Goal: Task Accomplishment & Management: Use online tool/utility

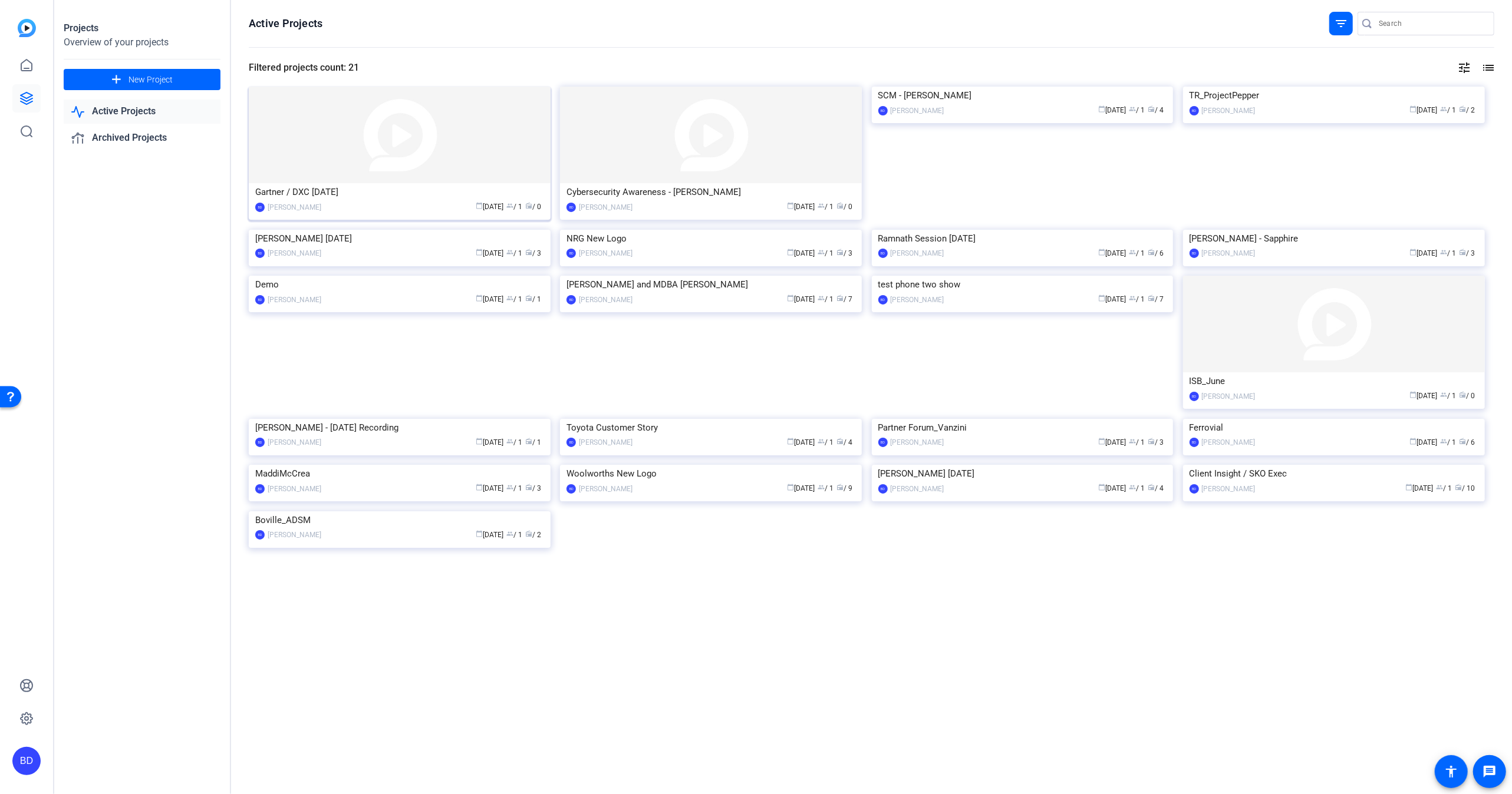
click at [497, 138] on img at bounding box center [399, 135] width 302 height 97
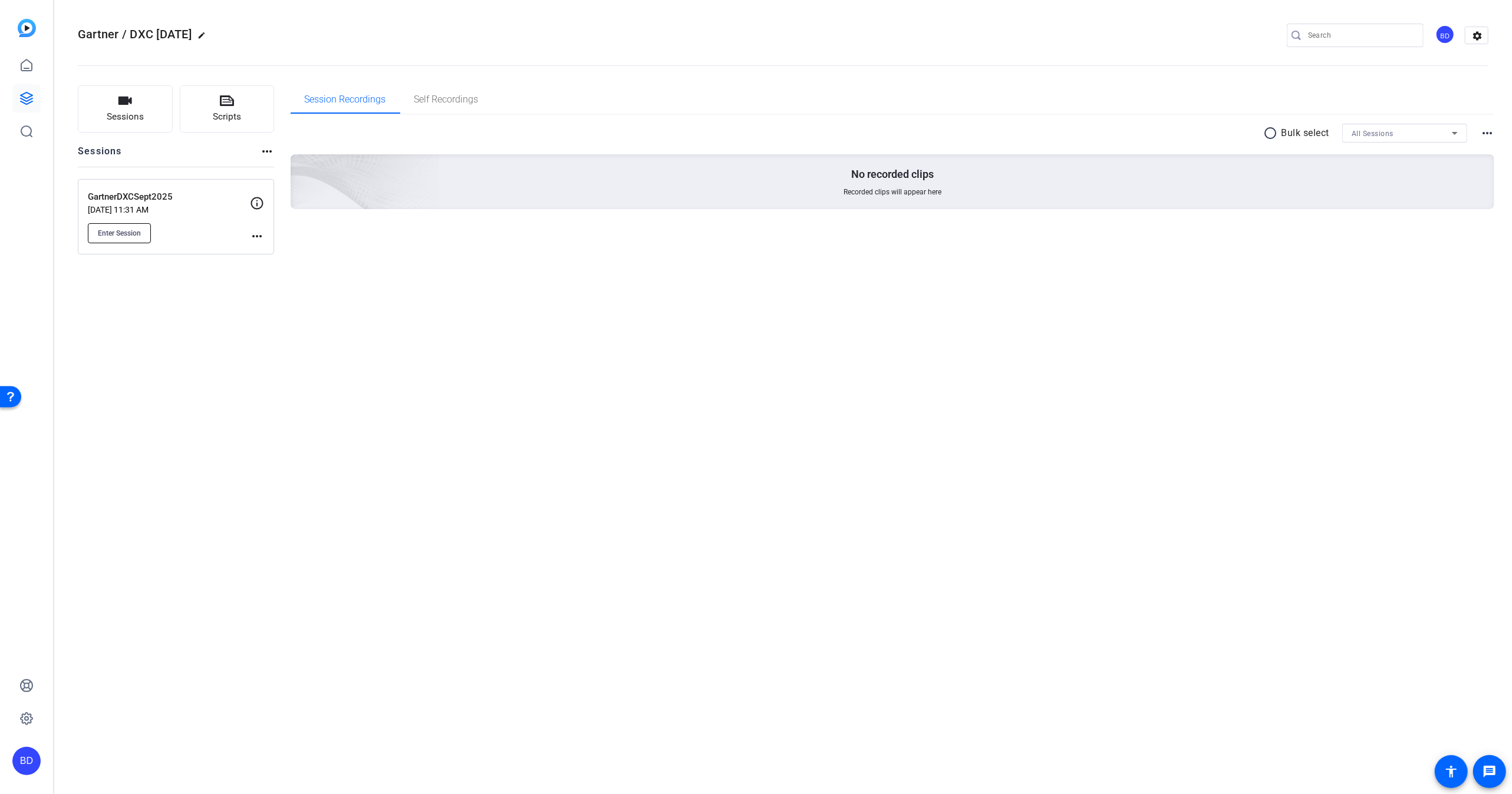
click at [111, 232] on span "Enter Session" at bounding box center [119, 233] width 43 height 10
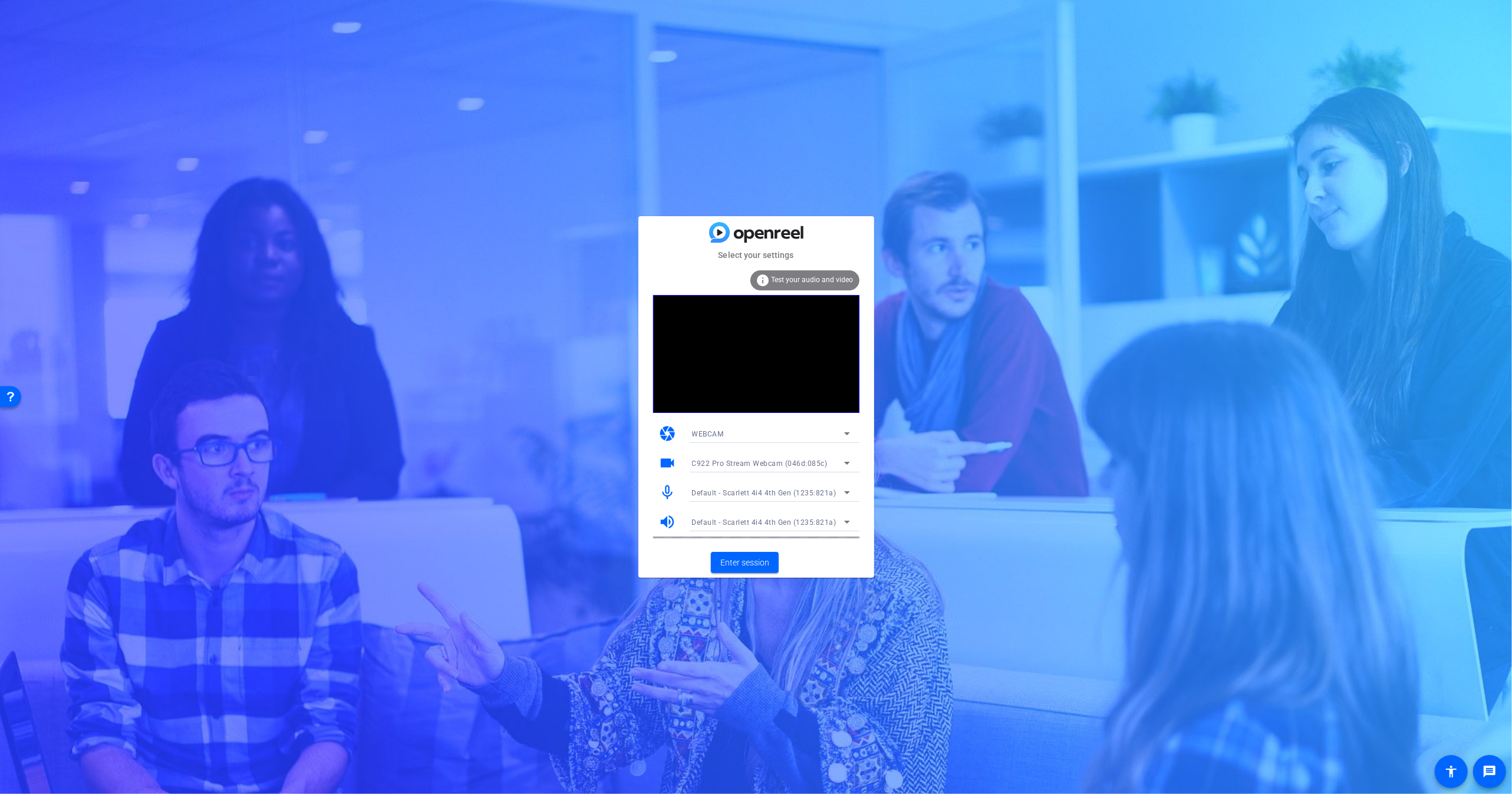
click at [735, 492] on span "Default - Scarlett 4i4 4th Gen (1235:821a)" at bounding box center [764, 493] width 145 height 8
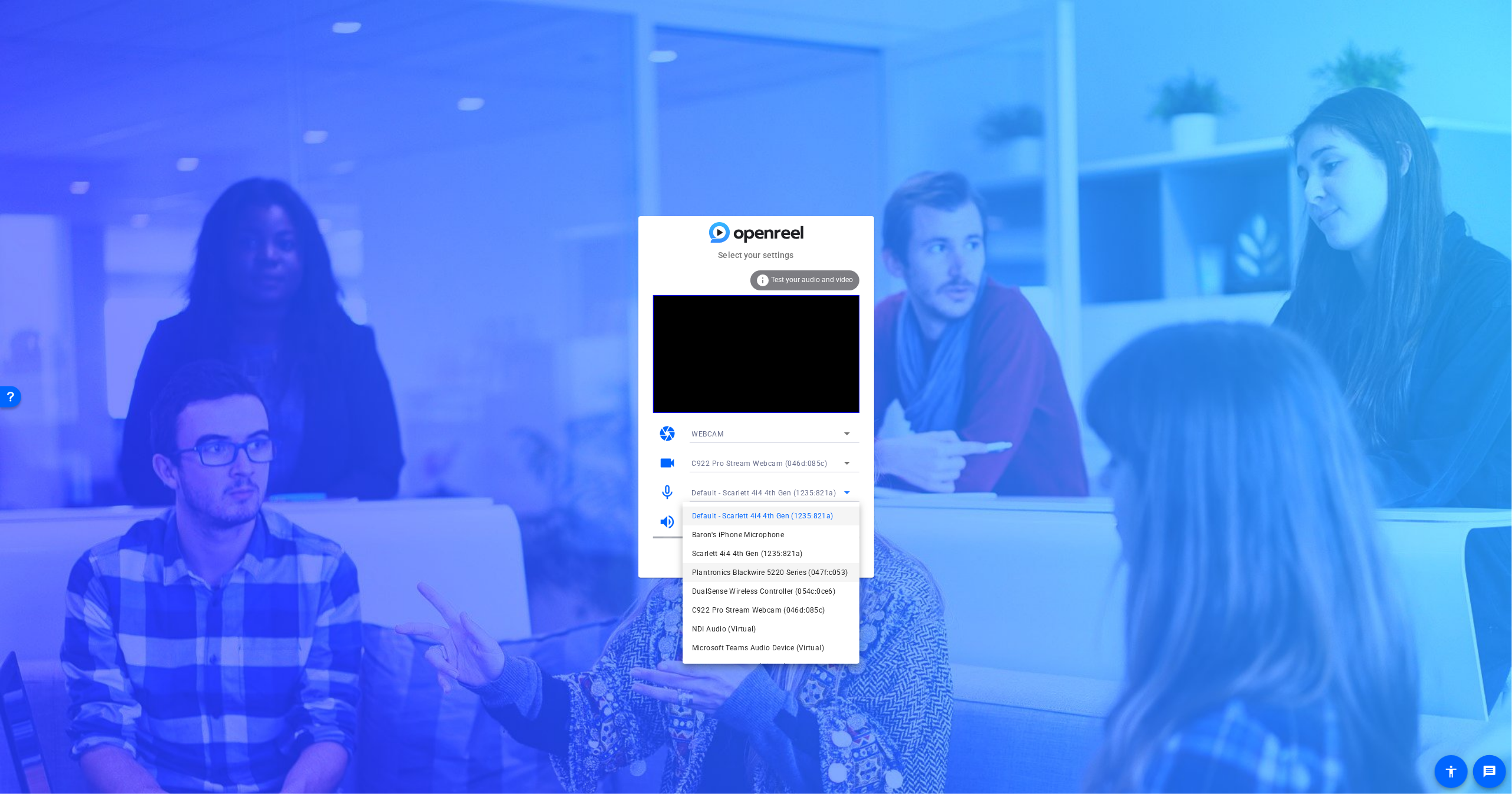
click at [740, 569] on span "Plantronics Blackwire 5220 Series (047f:c053)" at bounding box center [770, 573] width 156 height 14
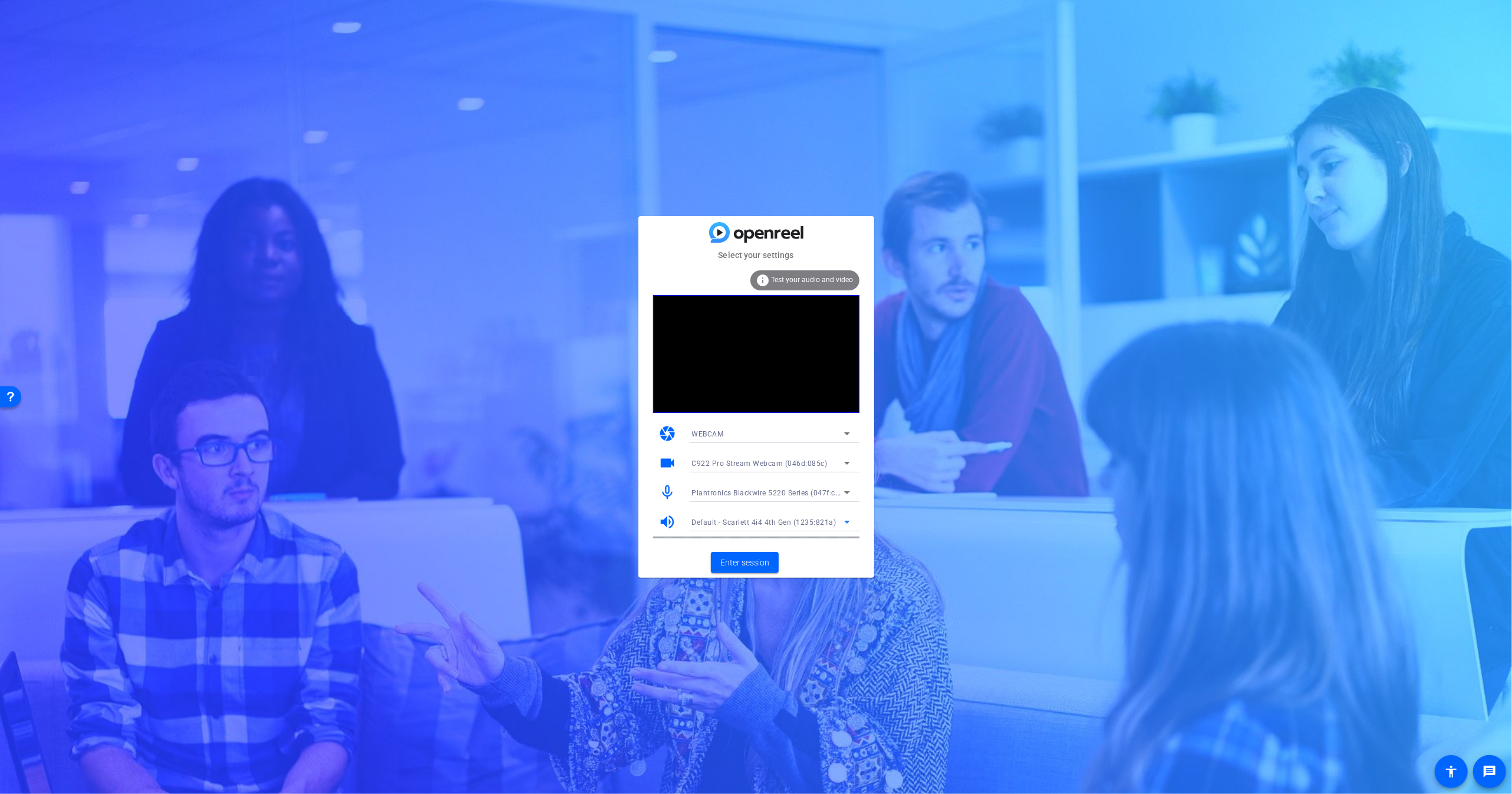
click at [718, 523] on span "Default - Scarlett 4i4 4th Gen (1235:821a)" at bounding box center [764, 522] width 145 height 8
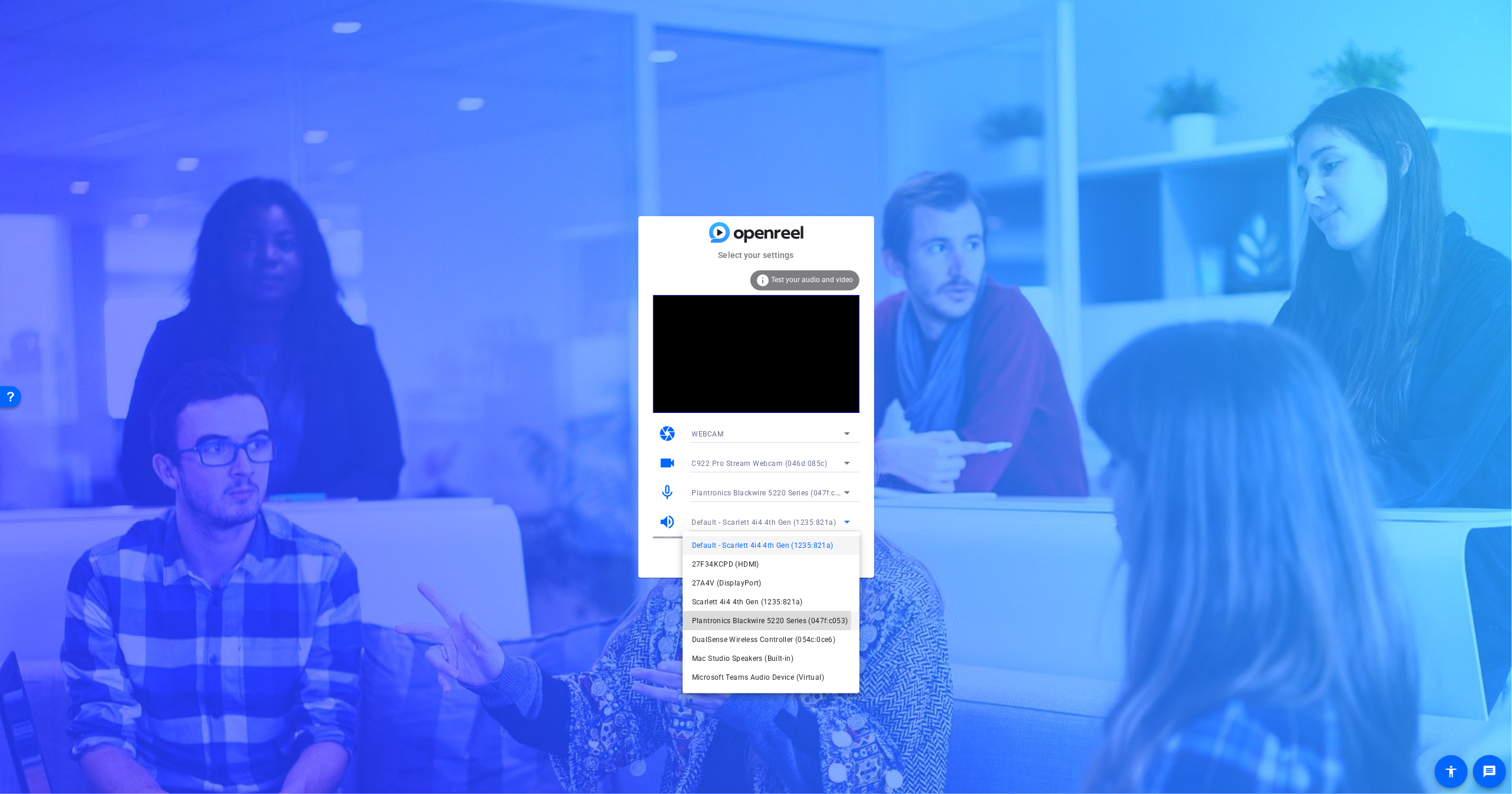
click at [738, 620] on span "Plantronics Blackwire 5220 Series (047f:c053)" at bounding box center [770, 621] width 156 height 14
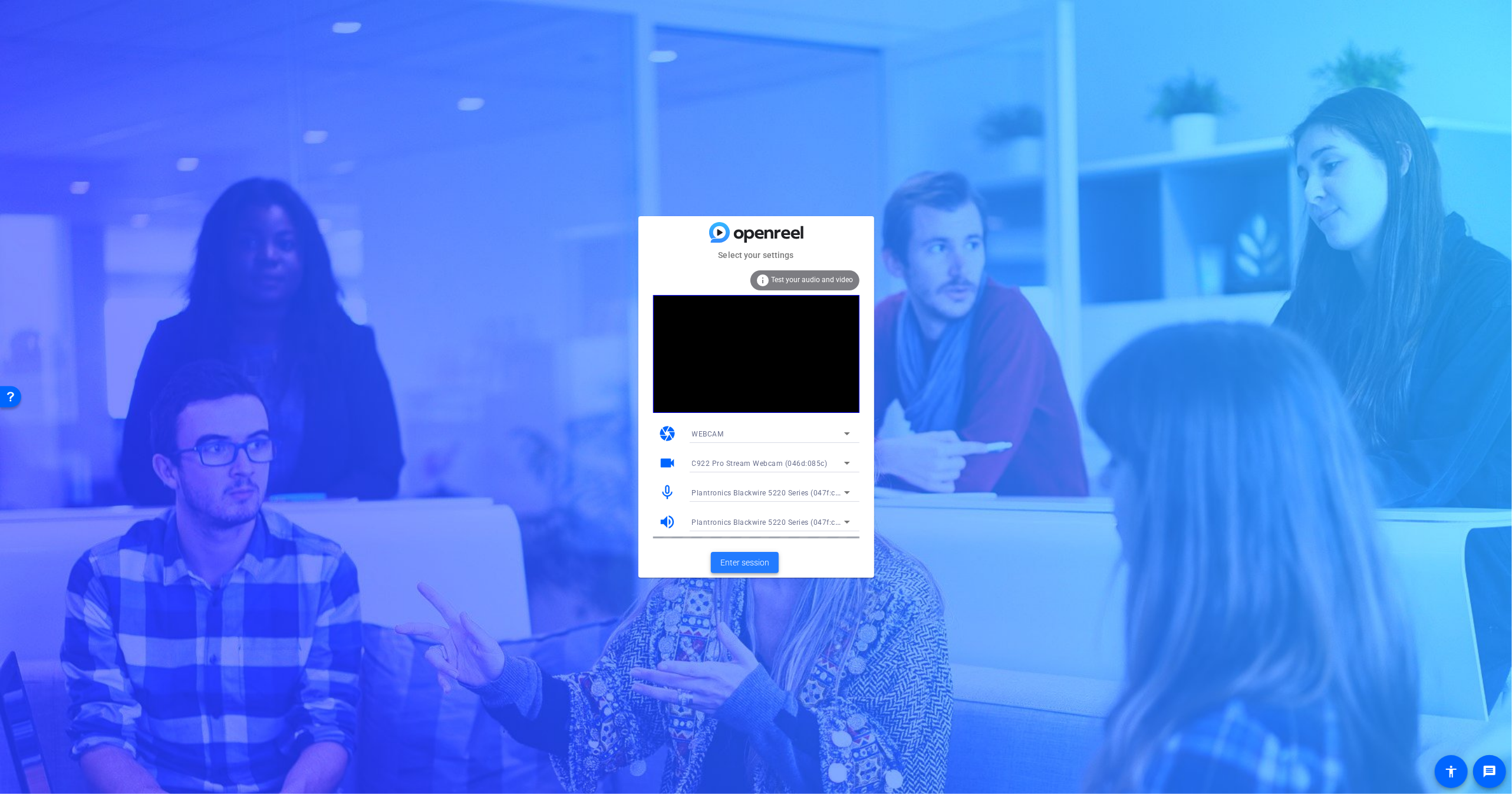
click at [736, 557] on span "Enter session" at bounding box center [744, 562] width 49 height 12
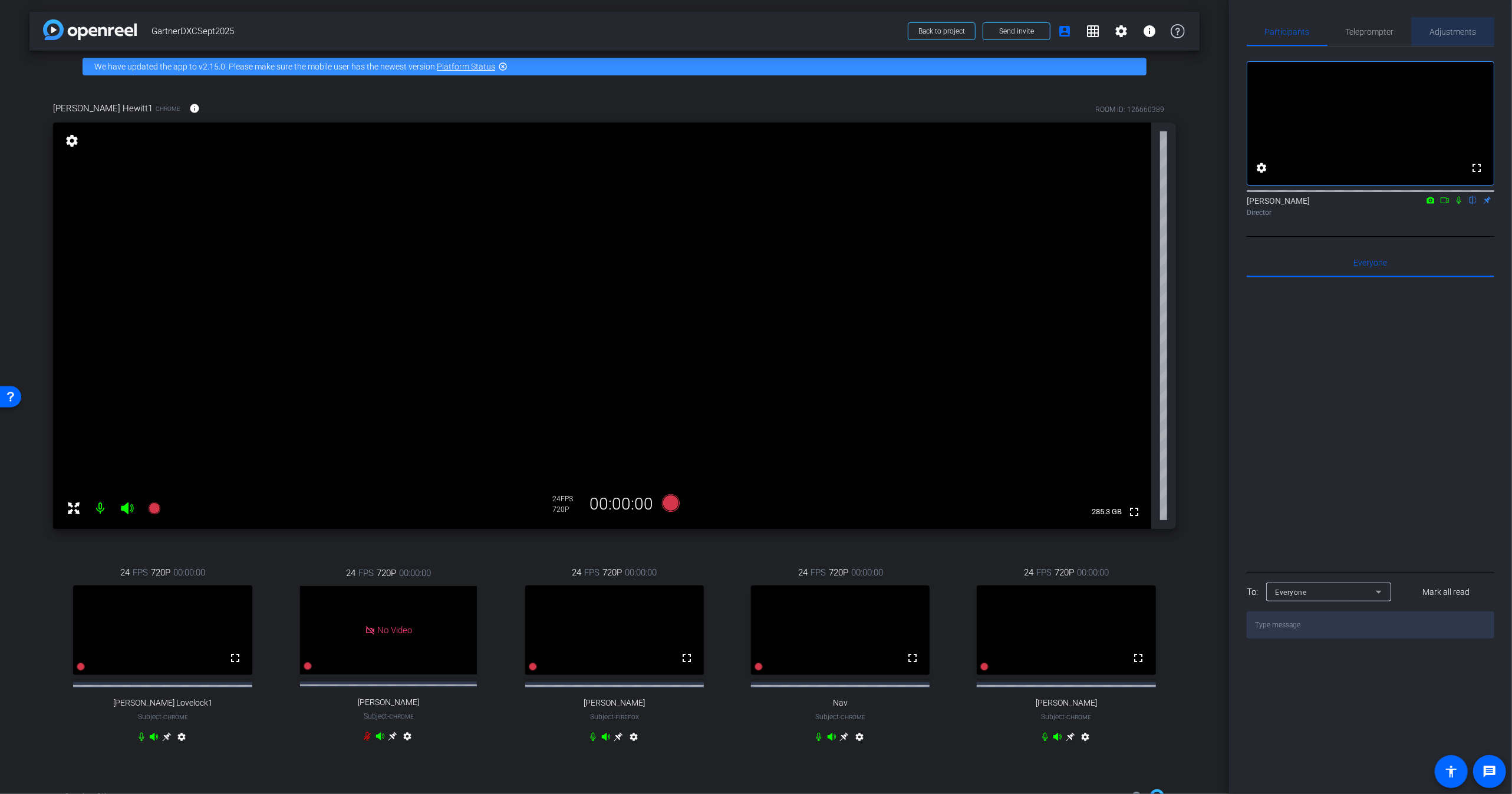
click at [1448, 36] on span "Adjustments" at bounding box center [1454, 32] width 47 height 29
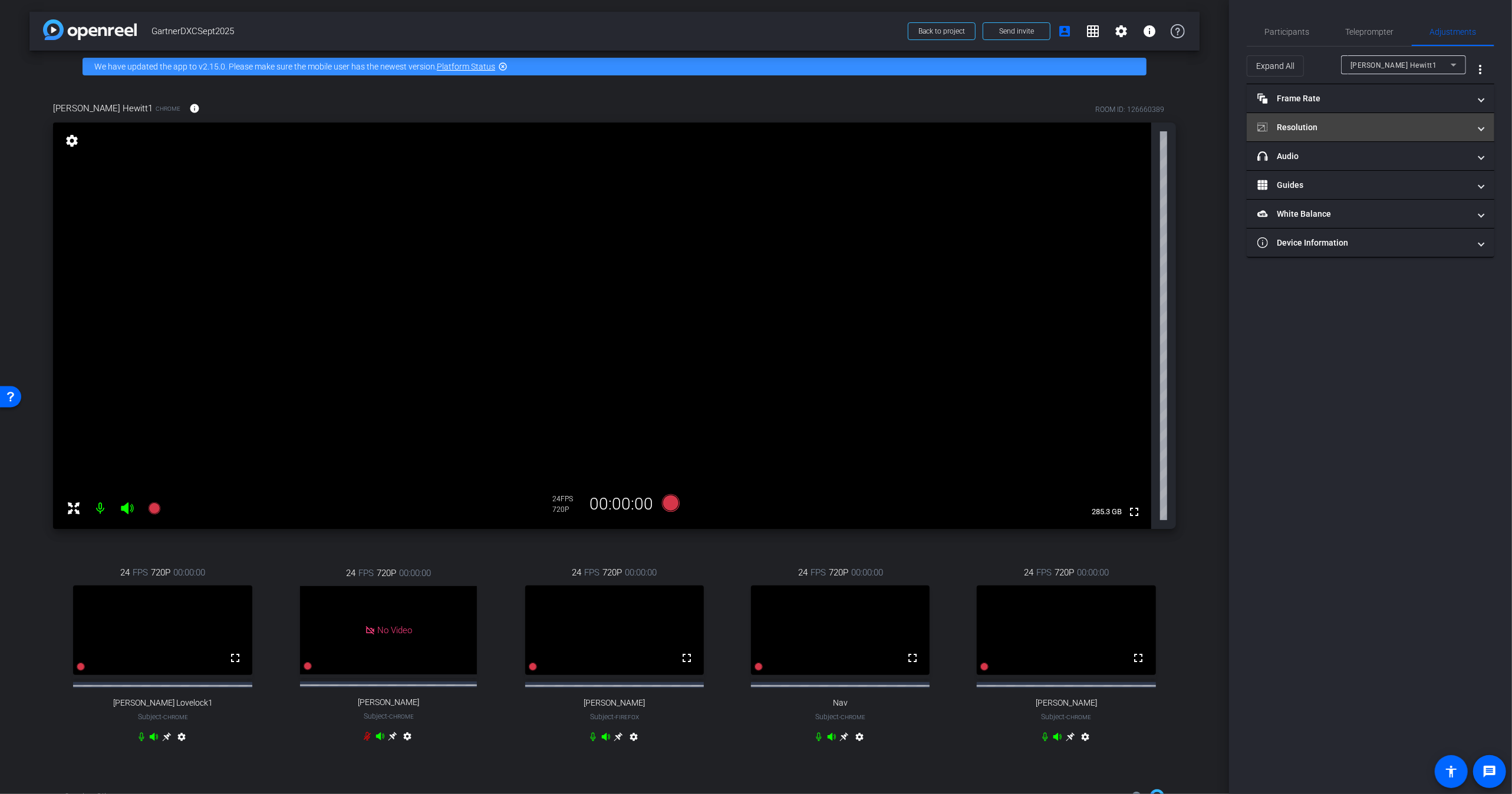
click at [1291, 126] on mat-panel-title "Resolution" at bounding box center [1363, 127] width 212 height 12
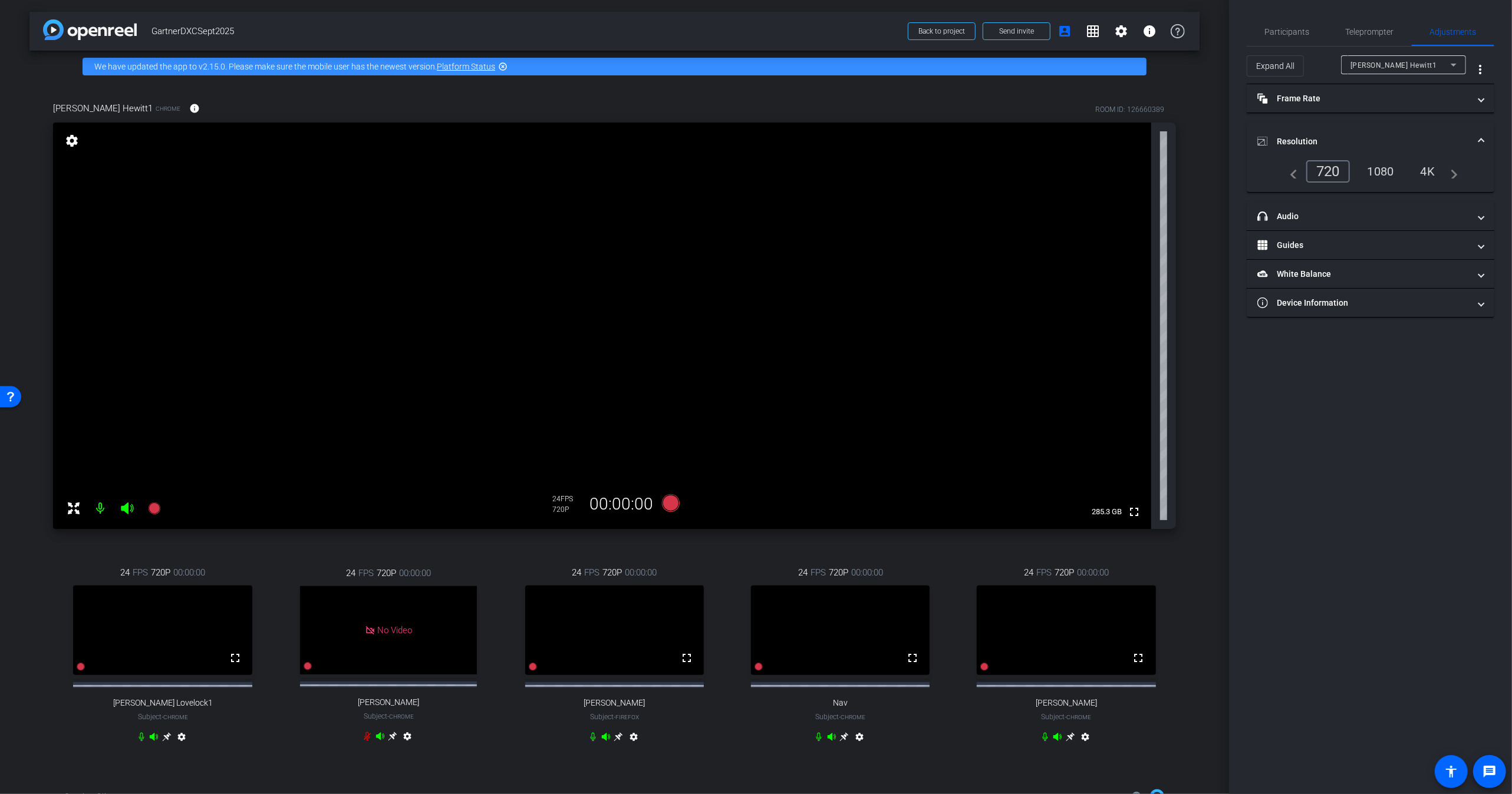
click at [1384, 173] on div "1080" at bounding box center [1381, 171] width 44 height 20
click at [180, 647] on video at bounding box center [162, 631] width 178 height 90
click at [177, 647] on video at bounding box center [162, 631] width 178 height 90
click at [1430, 67] on div "[PERSON_NAME] Hewitt1" at bounding box center [1400, 65] width 100 height 15
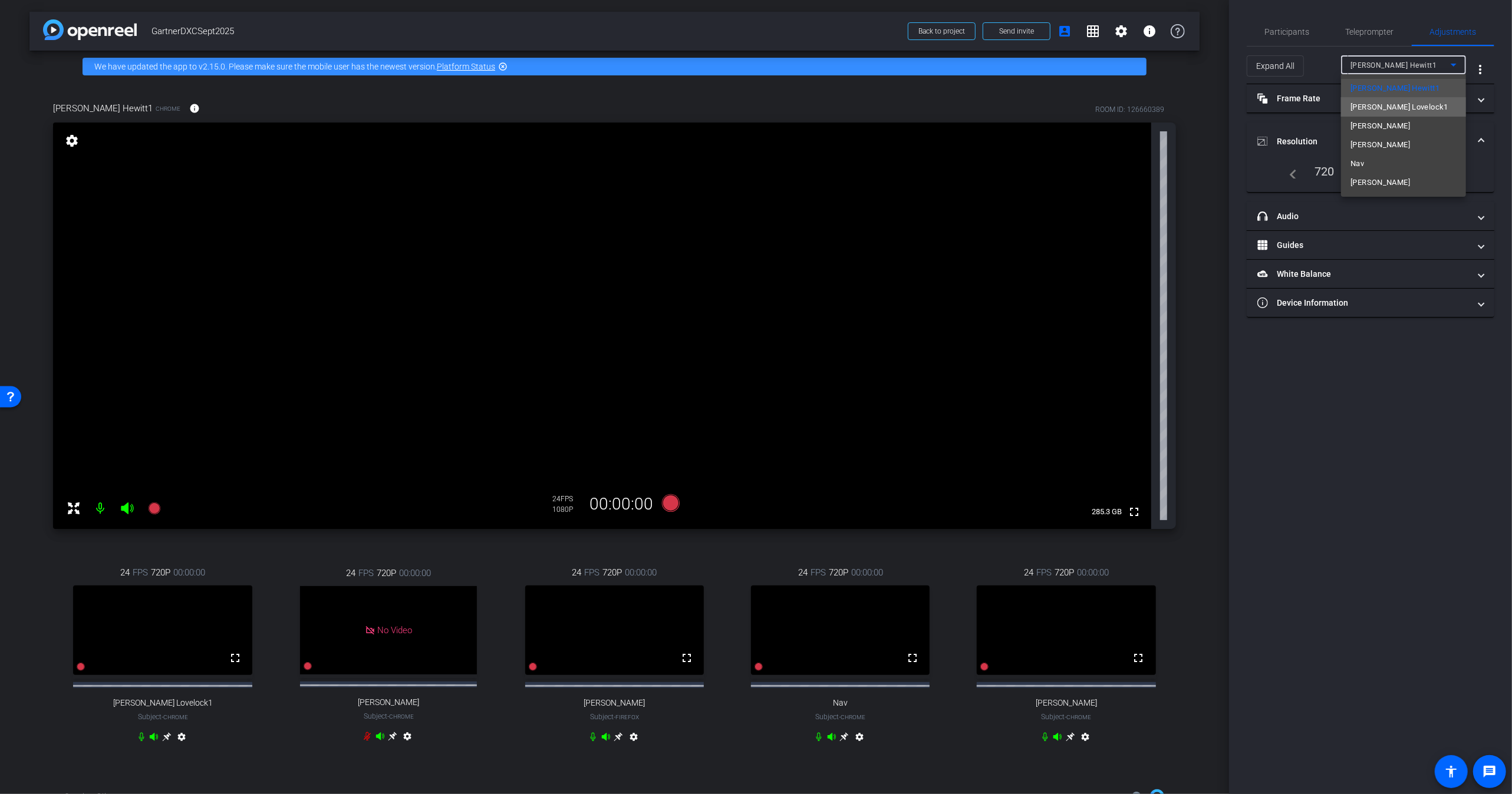
click at [1397, 110] on span "[PERSON_NAME] Lovelock1" at bounding box center [1399, 107] width 98 height 14
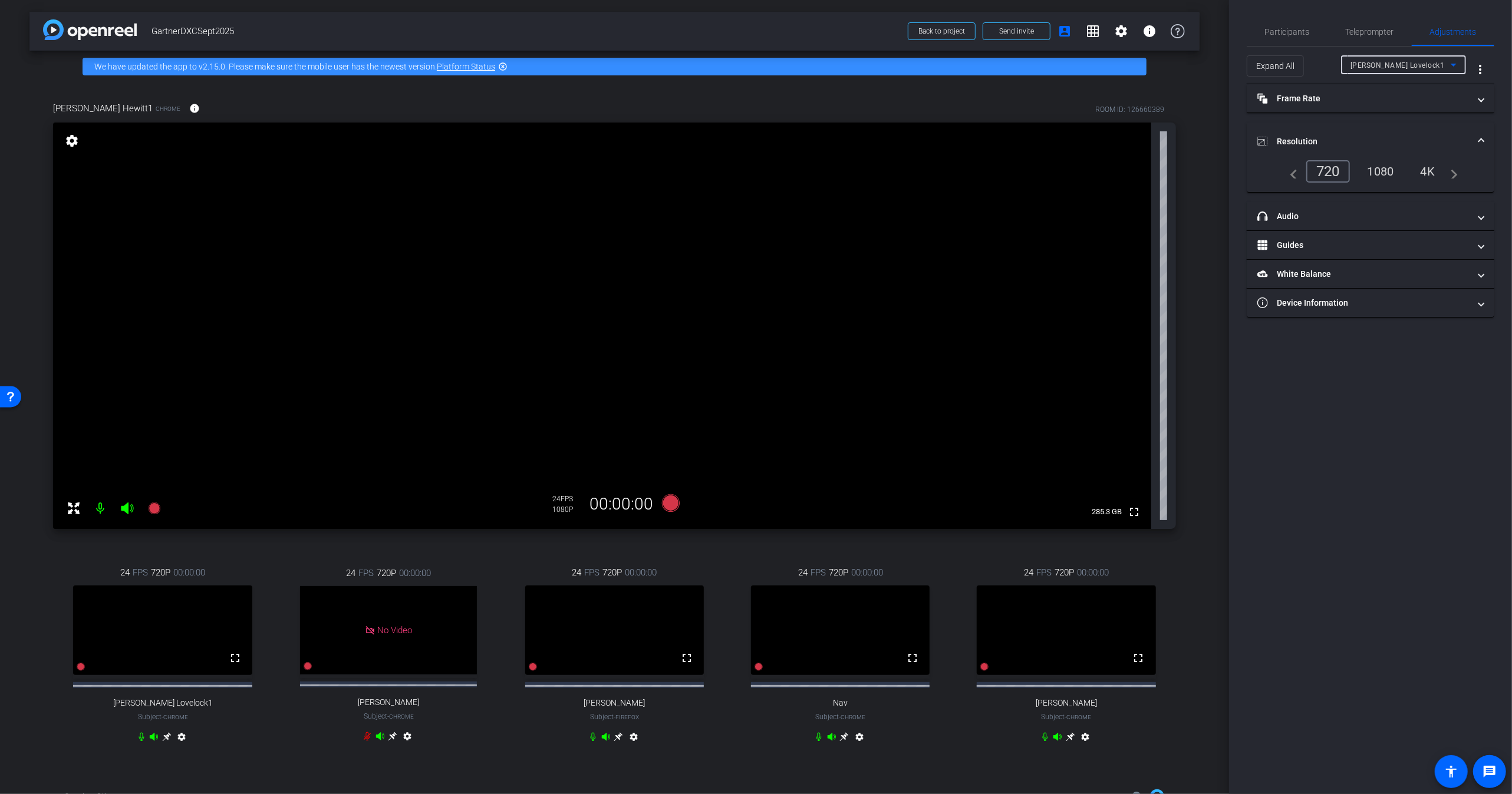
click at [1380, 176] on div "1080" at bounding box center [1381, 171] width 44 height 20
click at [1091, 618] on video at bounding box center [1066, 631] width 178 height 90
click at [1380, 63] on span "[PERSON_NAME] Lovelock1" at bounding box center [1397, 65] width 94 height 8
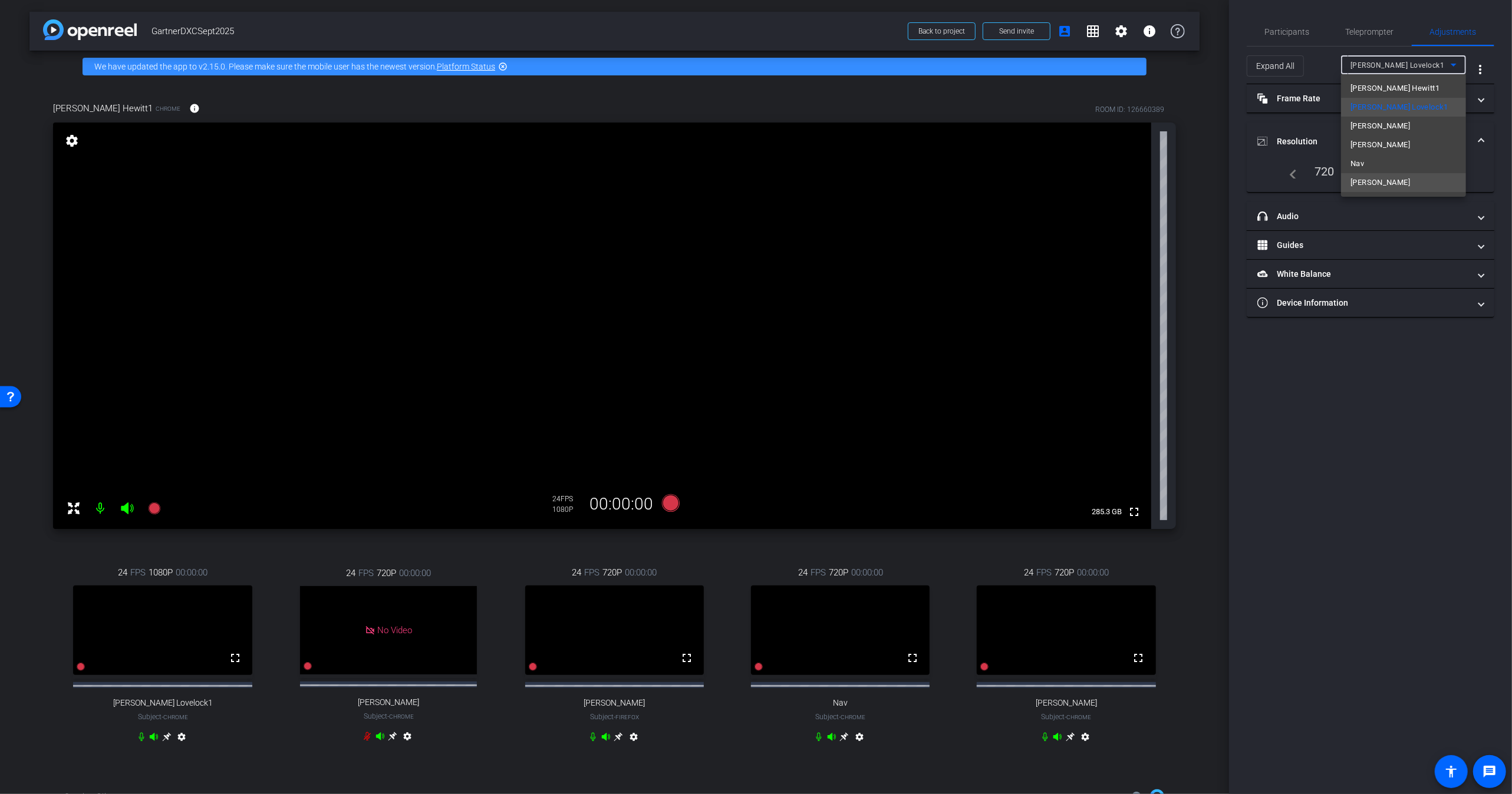
click at [1375, 186] on span "[PERSON_NAME]" at bounding box center [1380, 183] width 60 height 14
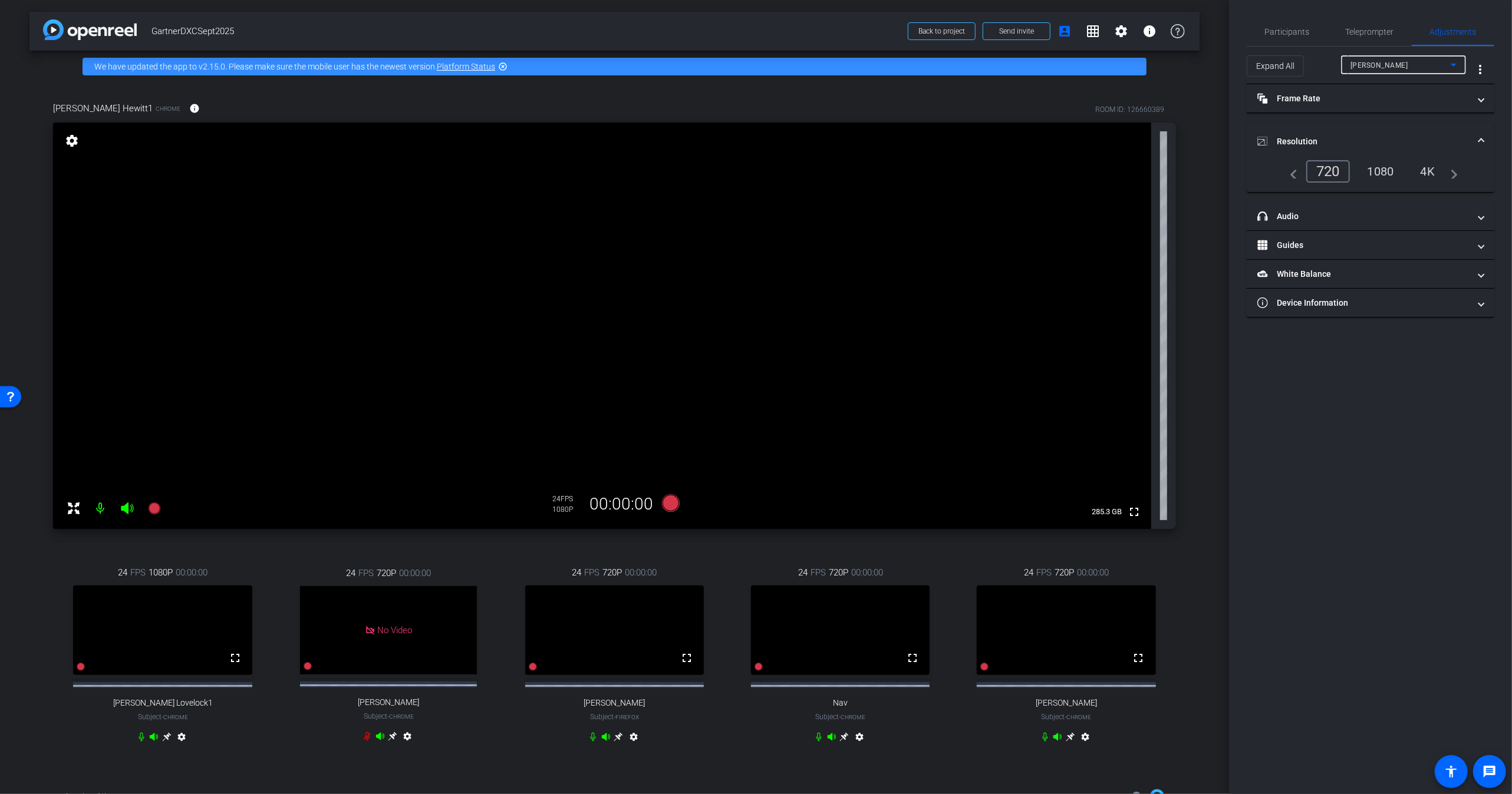
click at [1389, 165] on div "1080" at bounding box center [1381, 171] width 44 height 20
click at [1404, 68] on div "[PERSON_NAME]" at bounding box center [1400, 65] width 100 height 15
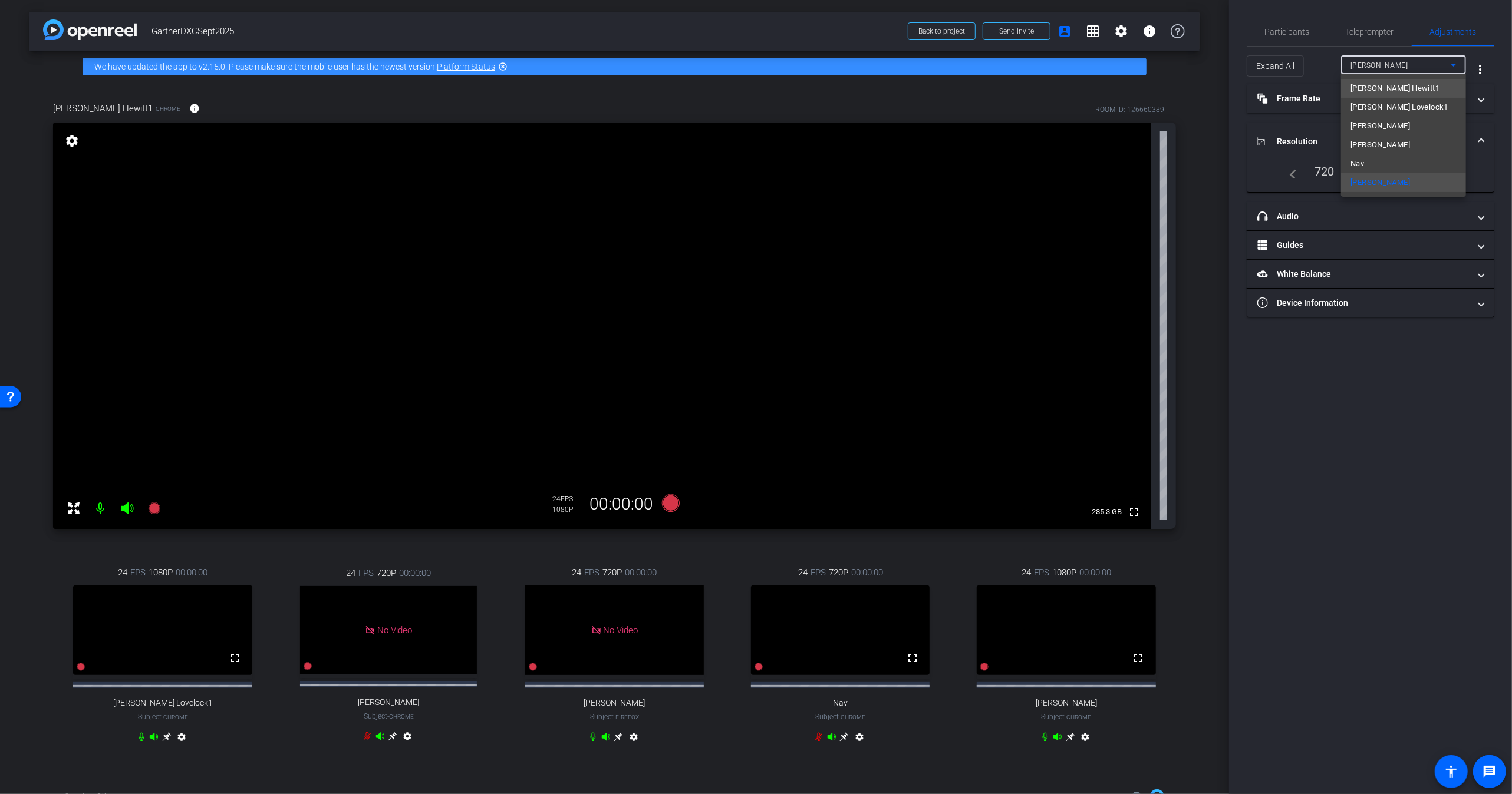
click at [1380, 90] on span "[PERSON_NAME] Hewitt1" at bounding box center [1395, 88] width 89 height 14
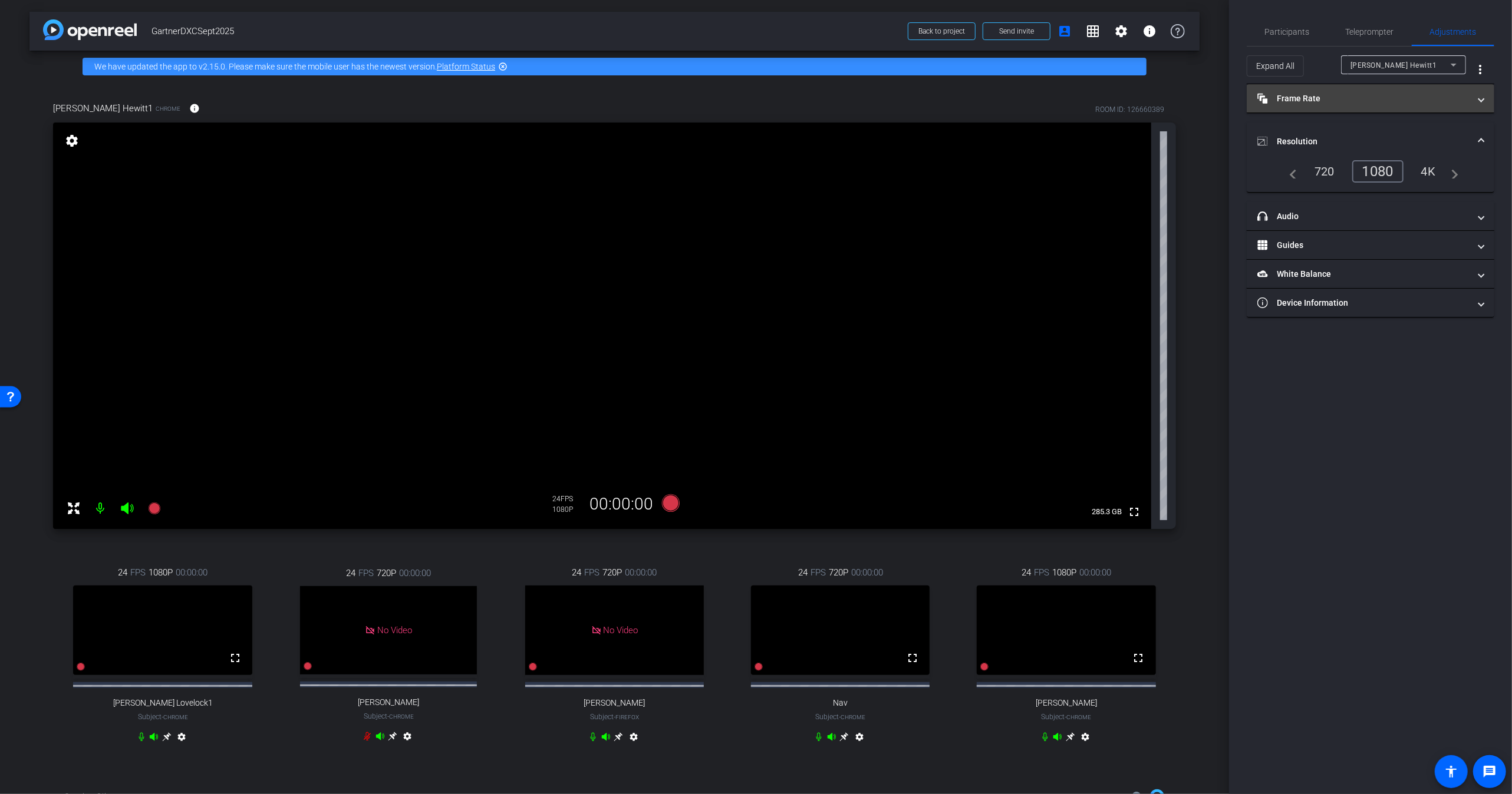
click at [1335, 97] on mat-panel-title "Frame Rate Frame Rate" at bounding box center [1363, 99] width 212 height 12
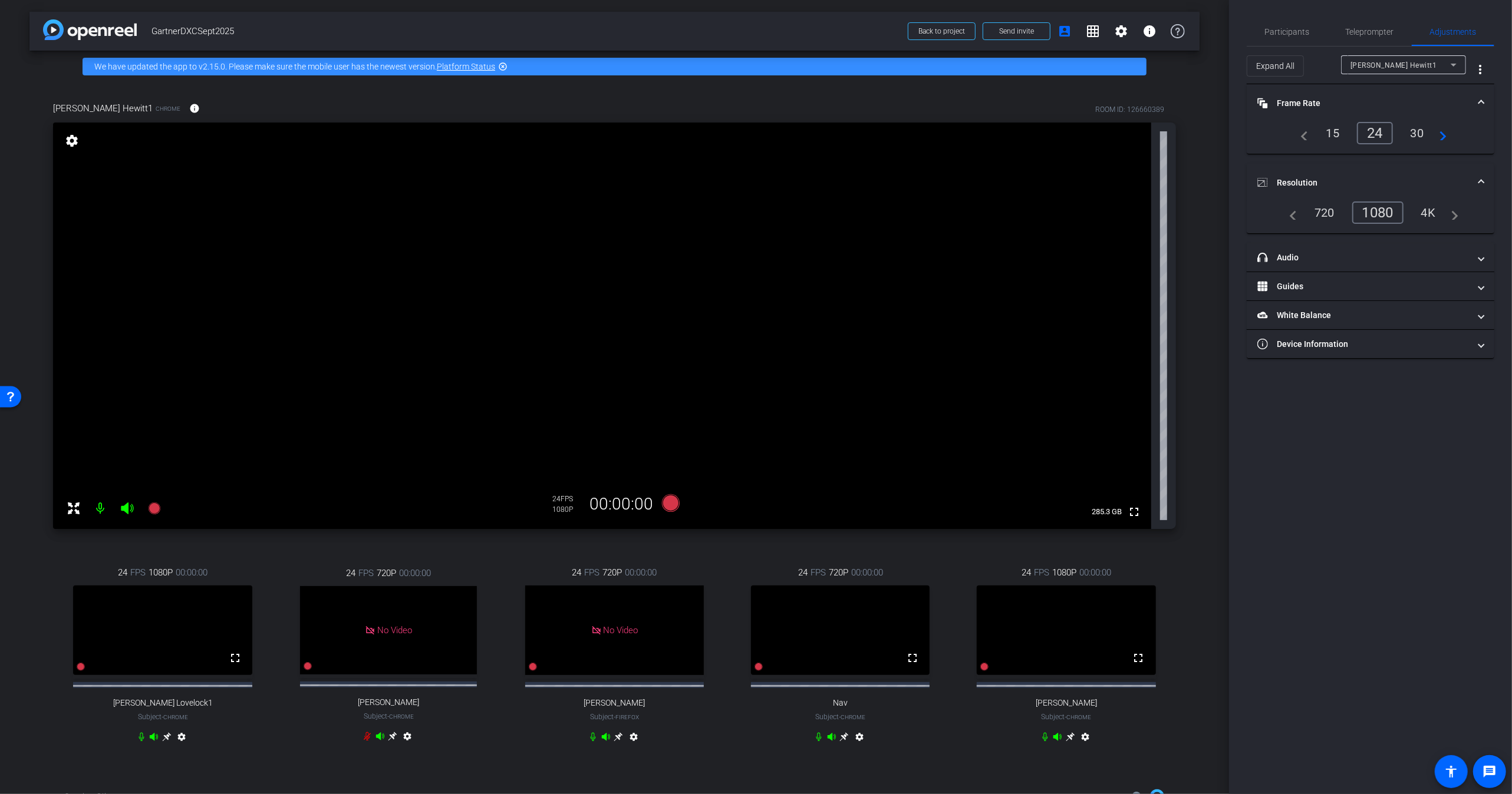
click at [1391, 66] on span "[PERSON_NAME] Hewitt1" at bounding box center [1394, 65] width 87 height 8
drag, startPoint x: 1380, startPoint y: 583, endPoint x: 1366, endPoint y: 577, distance: 15.2
click at [1376, 581] on div at bounding box center [756, 397] width 1512 height 794
click at [1385, 68] on span "[PERSON_NAME] Hewitt1" at bounding box center [1394, 65] width 87 height 8
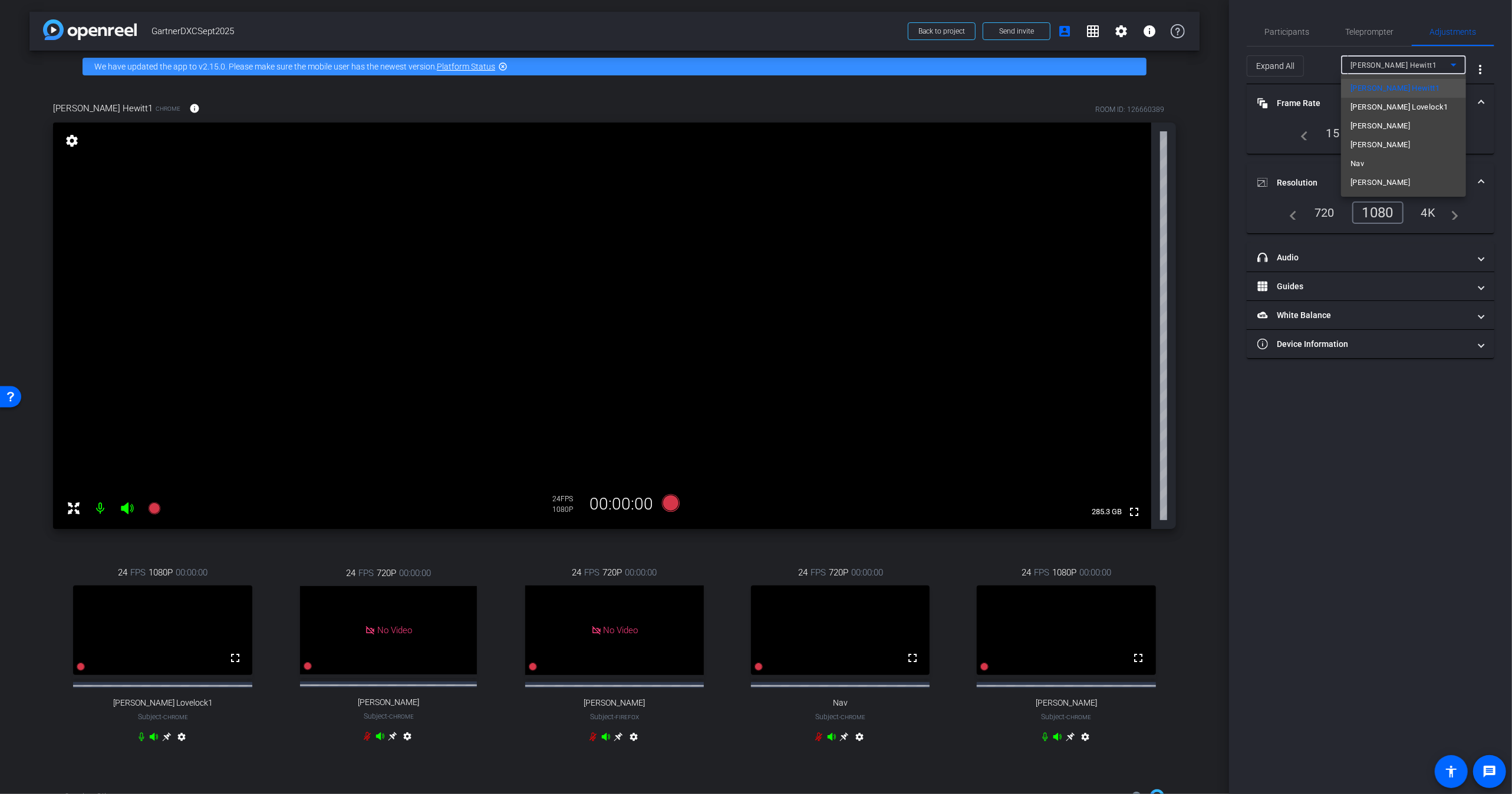
click at [1378, 177] on span "[PERSON_NAME]" at bounding box center [1380, 183] width 60 height 14
click at [1378, 66] on span "[PERSON_NAME]" at bounding box center [1379, 65] width 58 height 8
type input "1000"
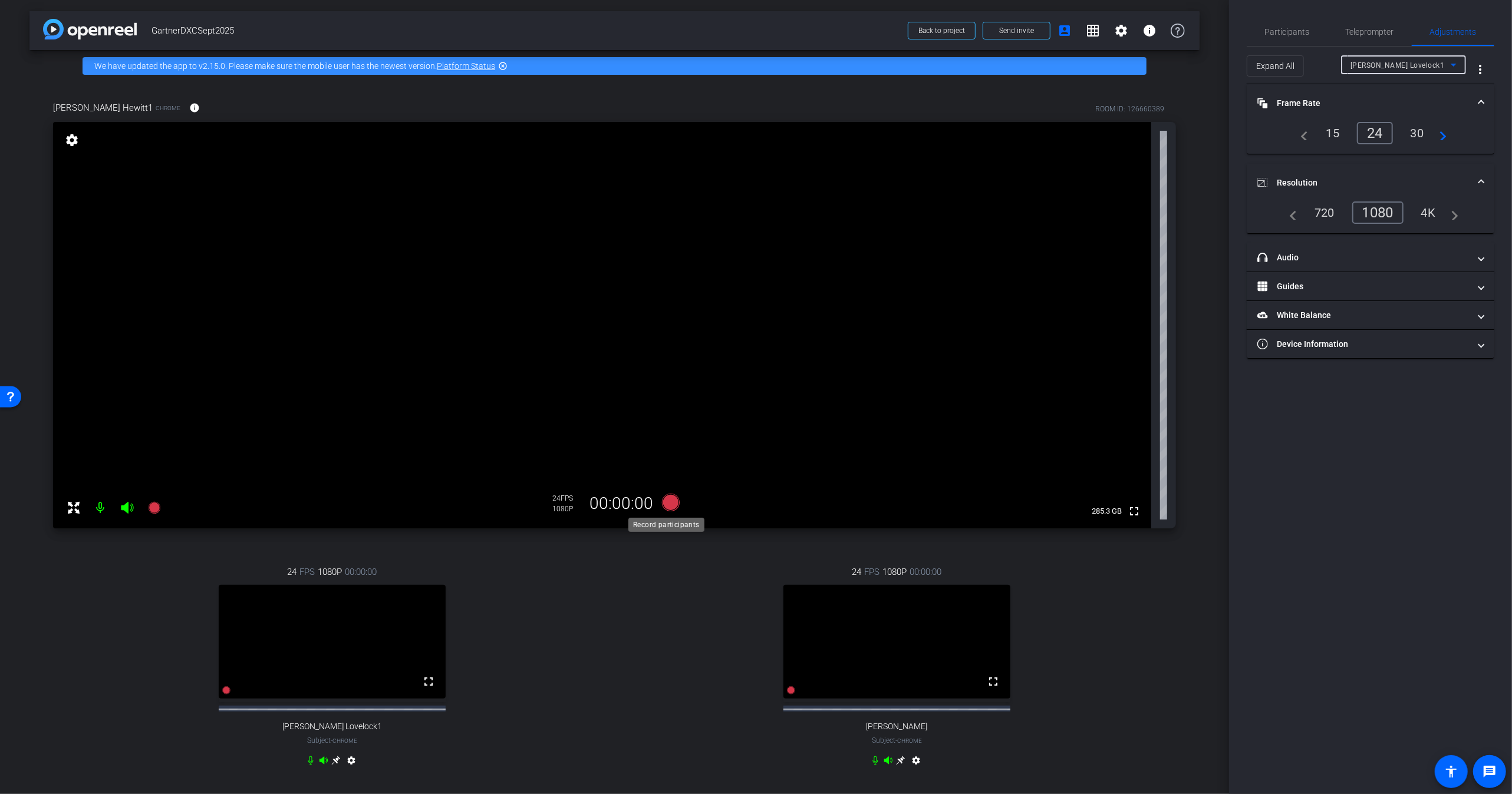
click at [666, 501] on icon at bounding box center [670, 502] width 18 height 18
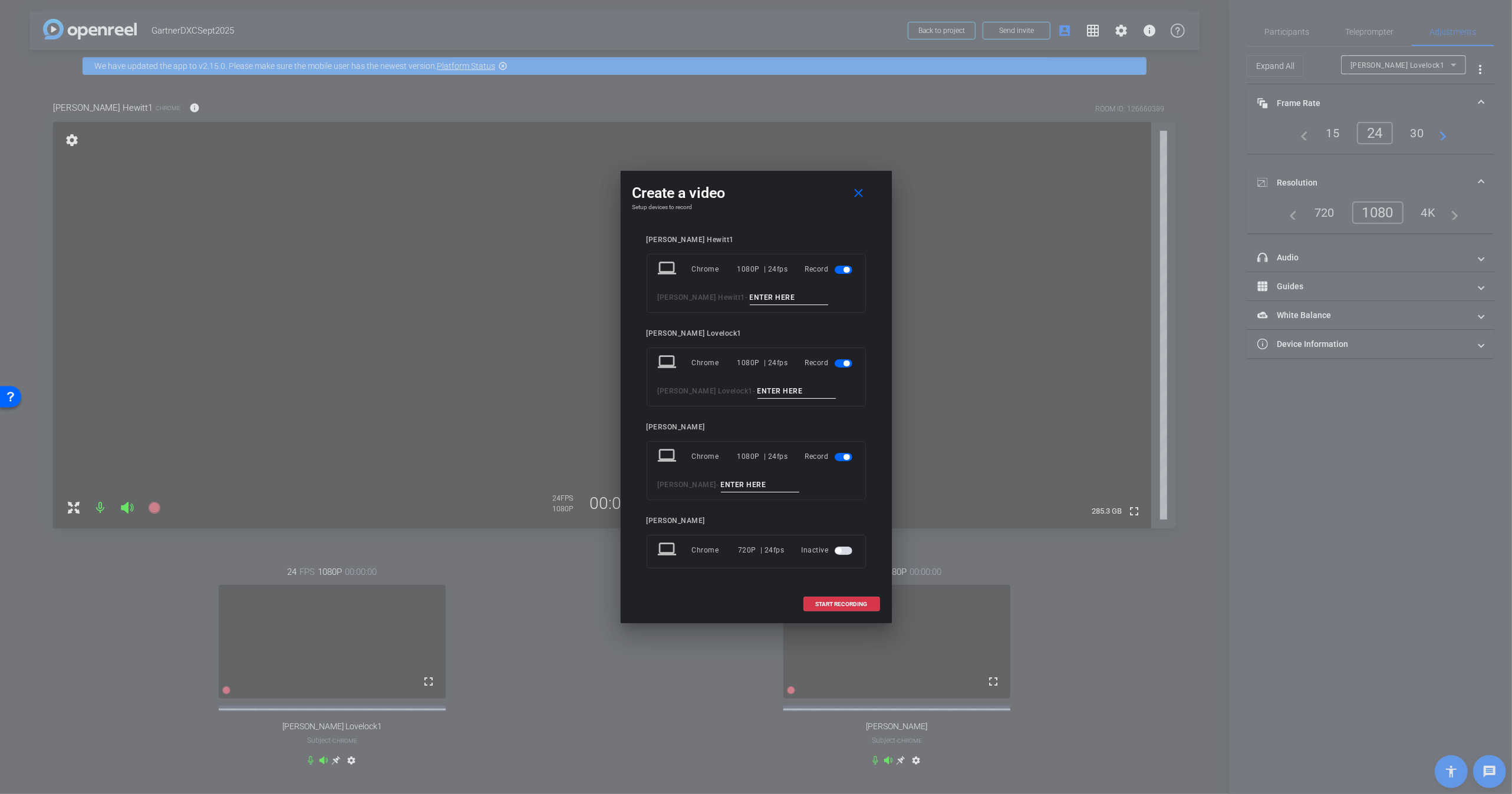
click at [750, 300] on input at bounding box center [789, 298] width 79 height 15
type input "take 1"
click at [757, 390] on input at bounding box center [797, 391] width 79 height 15
type input "take 2"
click at [721, 483] on input at bounding box center [761, 485] width 79 height 15
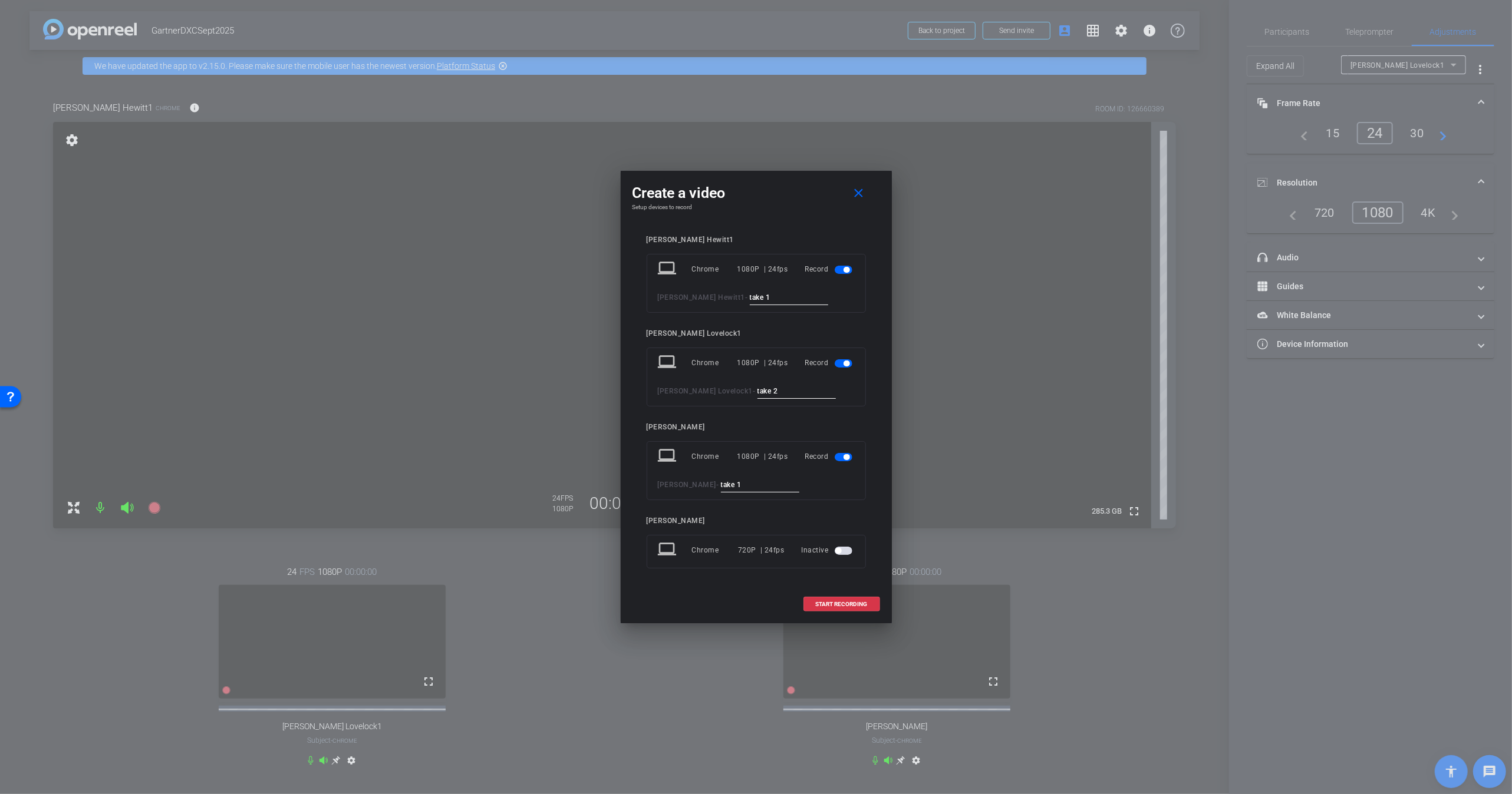
type input "take 1"
click at [757, 394] on input "take 2" at bounding box center [797, 391] width 79 height 15
type input "take 1"
click at [840, 601] on span "START RECORDING" at bounding box center [842, 604] width 52 height 6
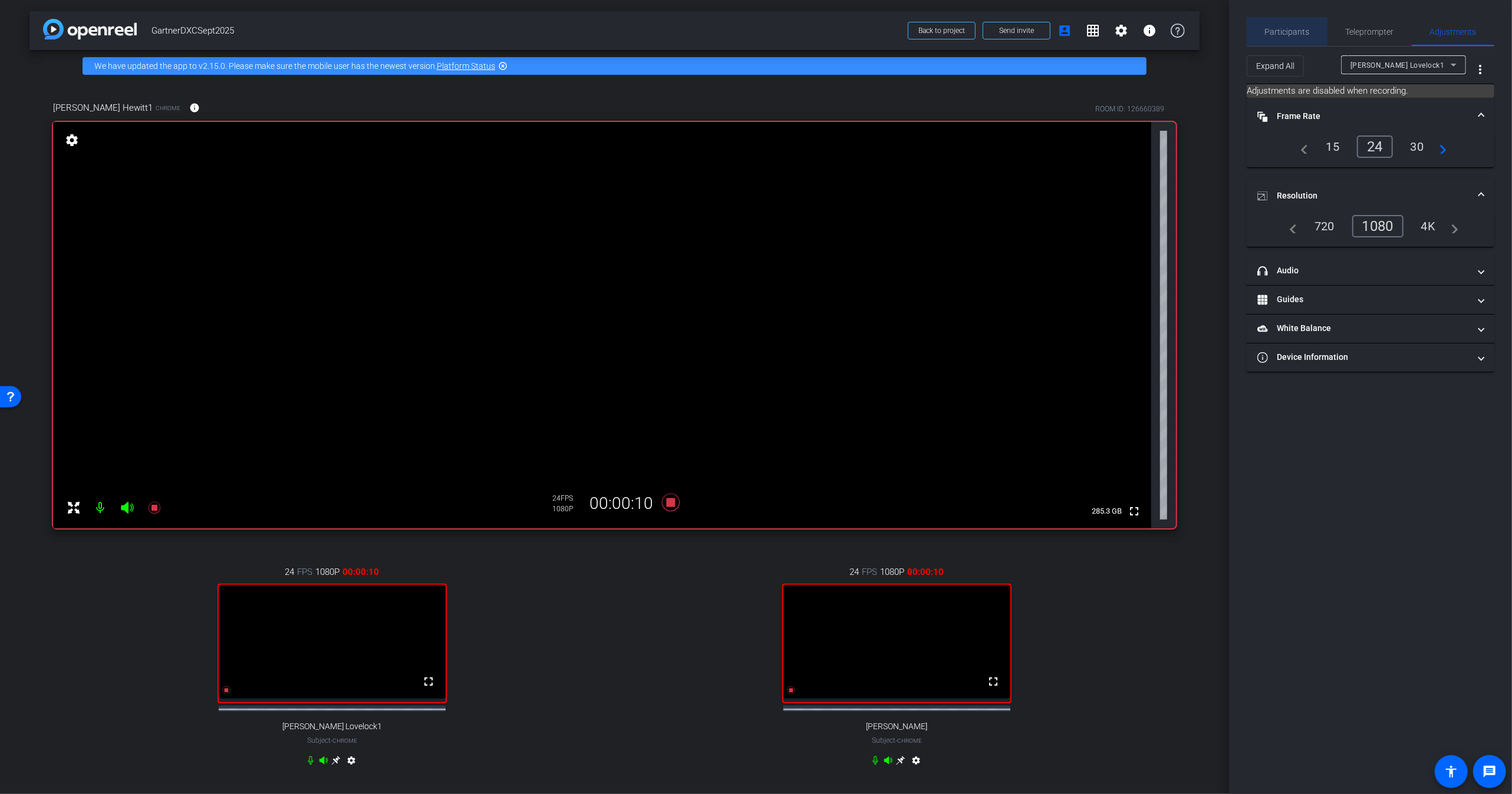
click at [1285, 30] on span "Participants" at bounding box center [1287, 32] width 45 height 8
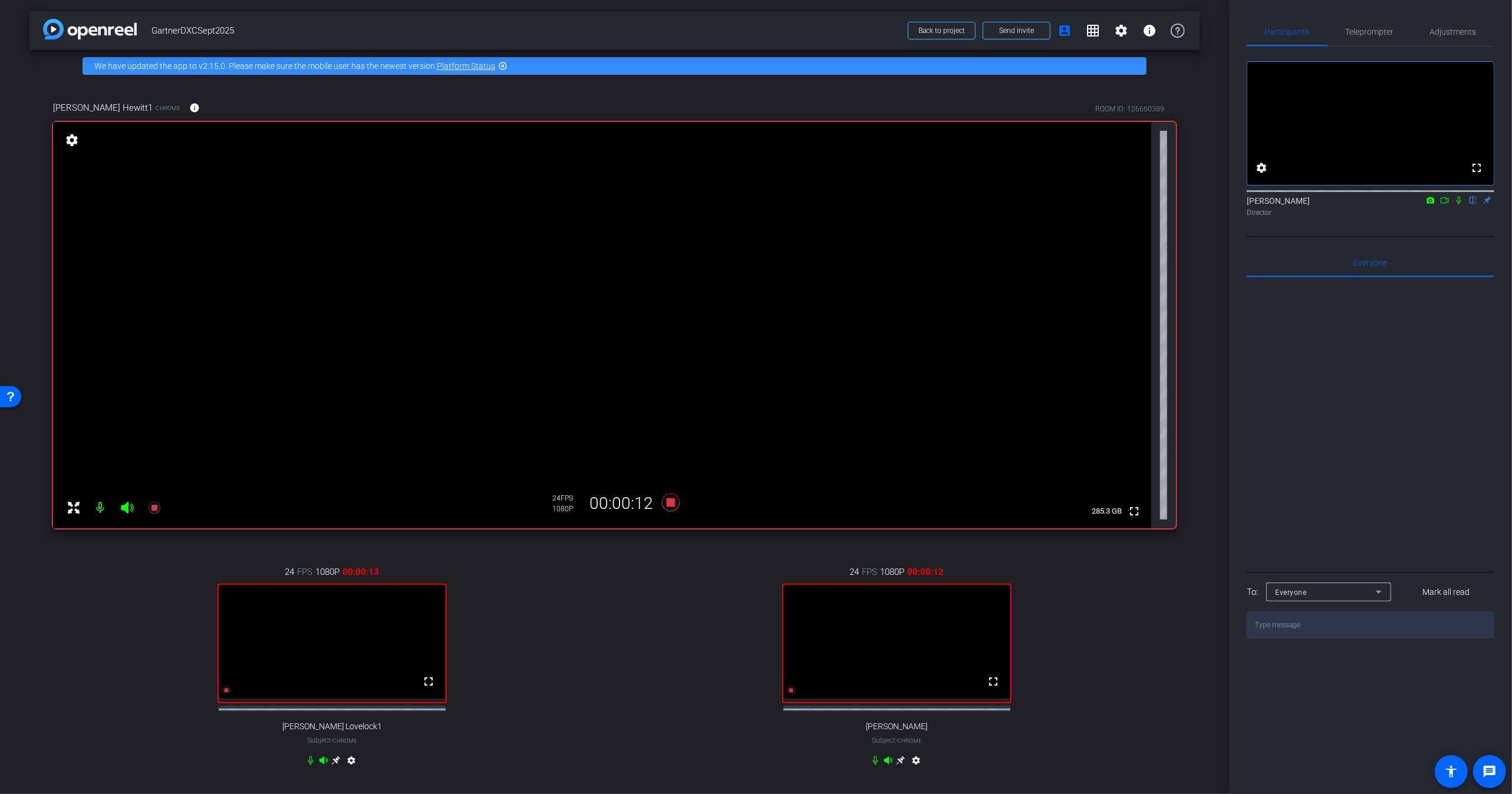
click at [1460, 204] on icon at bounding box center [1458, 200] width 5 height 8
click at [1432, 204] on icon at bounding box center [1430, 200] width 10 height 8
click at [1430, 213] on div at bounding box center [756, 397] width 1512 height 794
click at [1433, 203] on icon at bounding box center [1431, 200] width 8 height 6
click at [1432, 215] on div at bounding box center [756, 397] width 1512 height 794
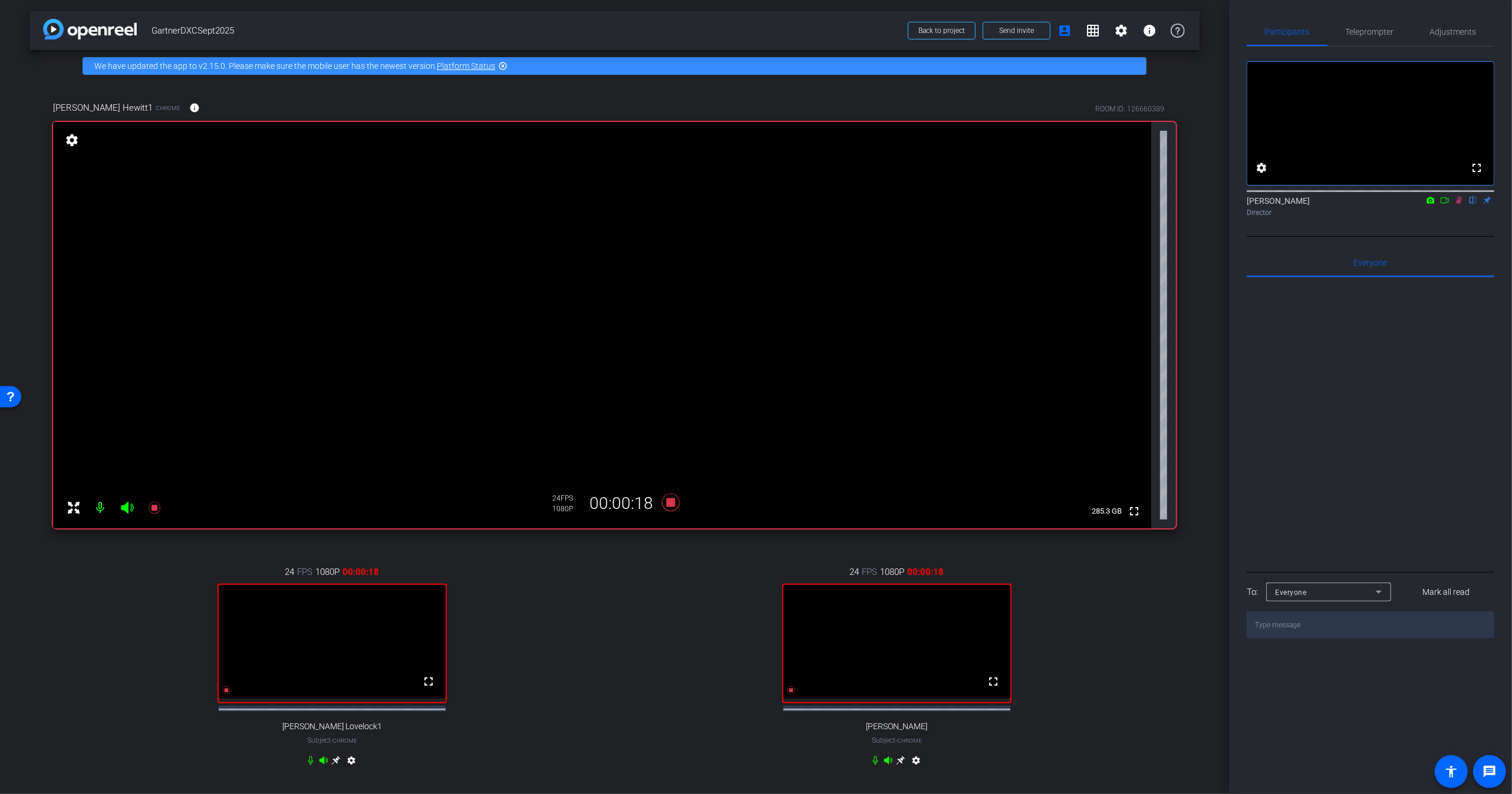
click at [1446, 203] on icon at bounding box center [1445, 200] width 8 height 6
click at [1449, 31] on span "Adjustments" at bounding box center [1454, 32] width 47 height 8
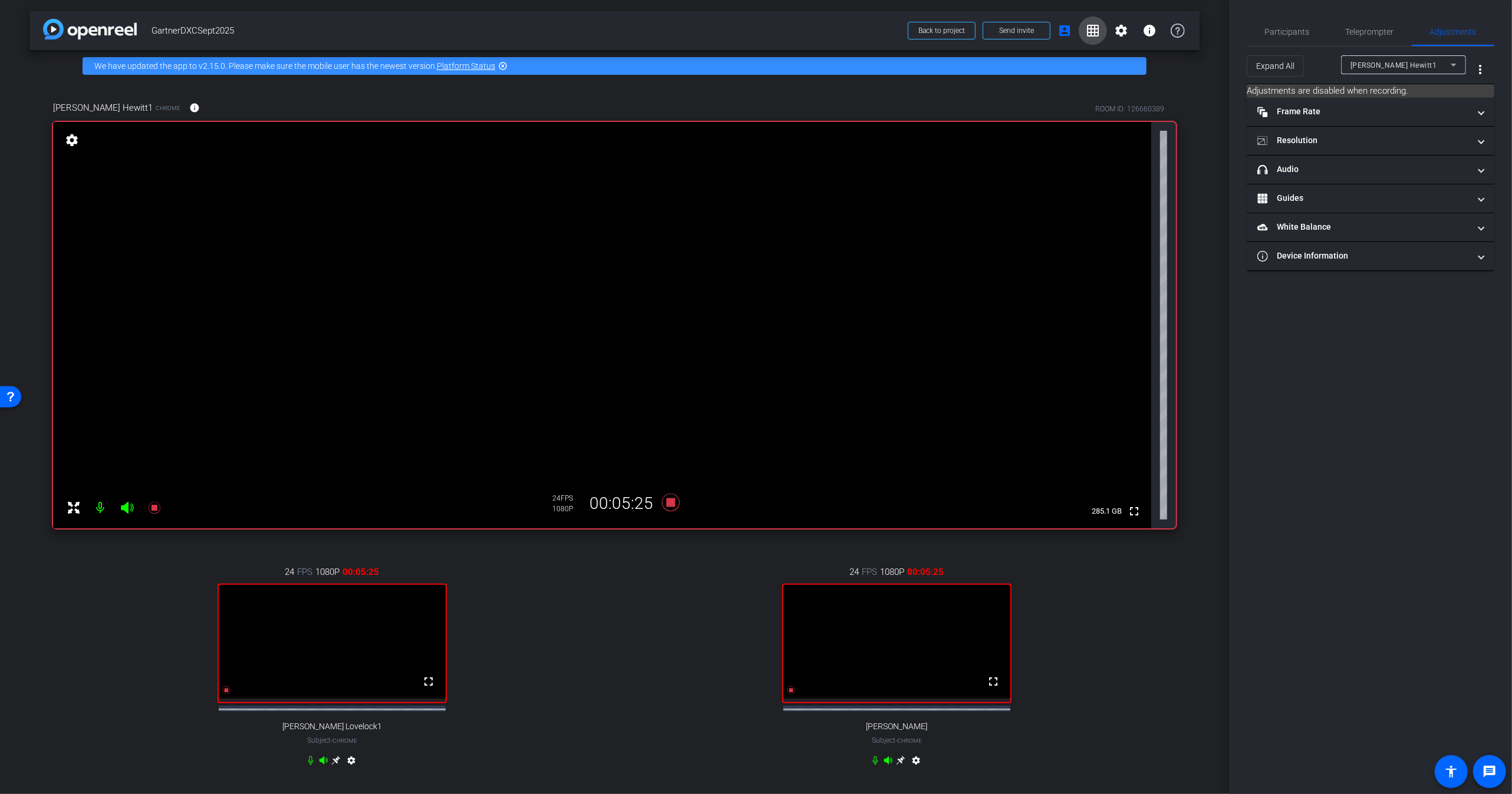
click at [1086, 30] on mat-icon "grid_on" at bounding box center [1093, 30] width 14 height 14
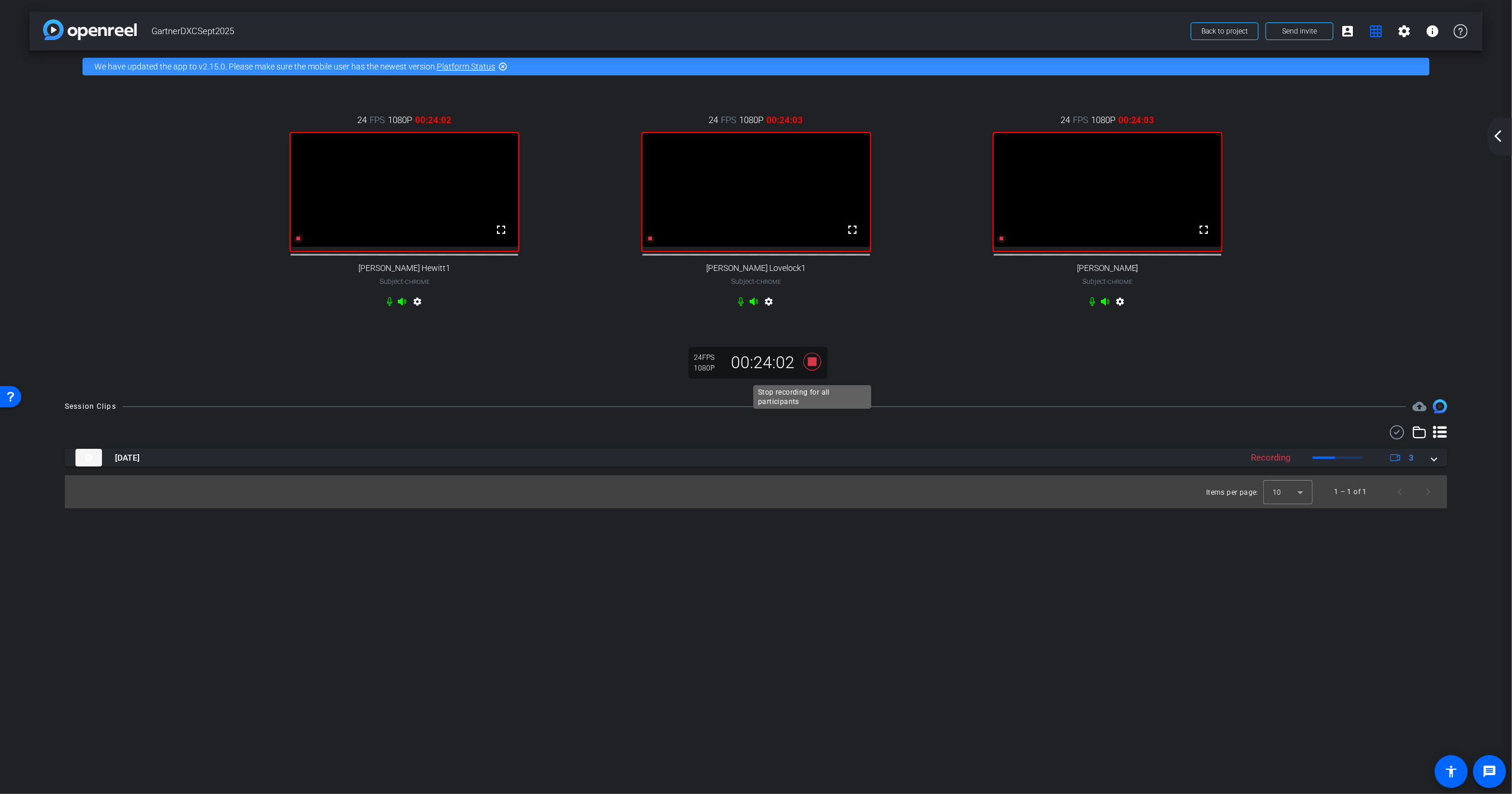
click at [813, 368] on icon at bounding box center [811, 361] width 18 height 18
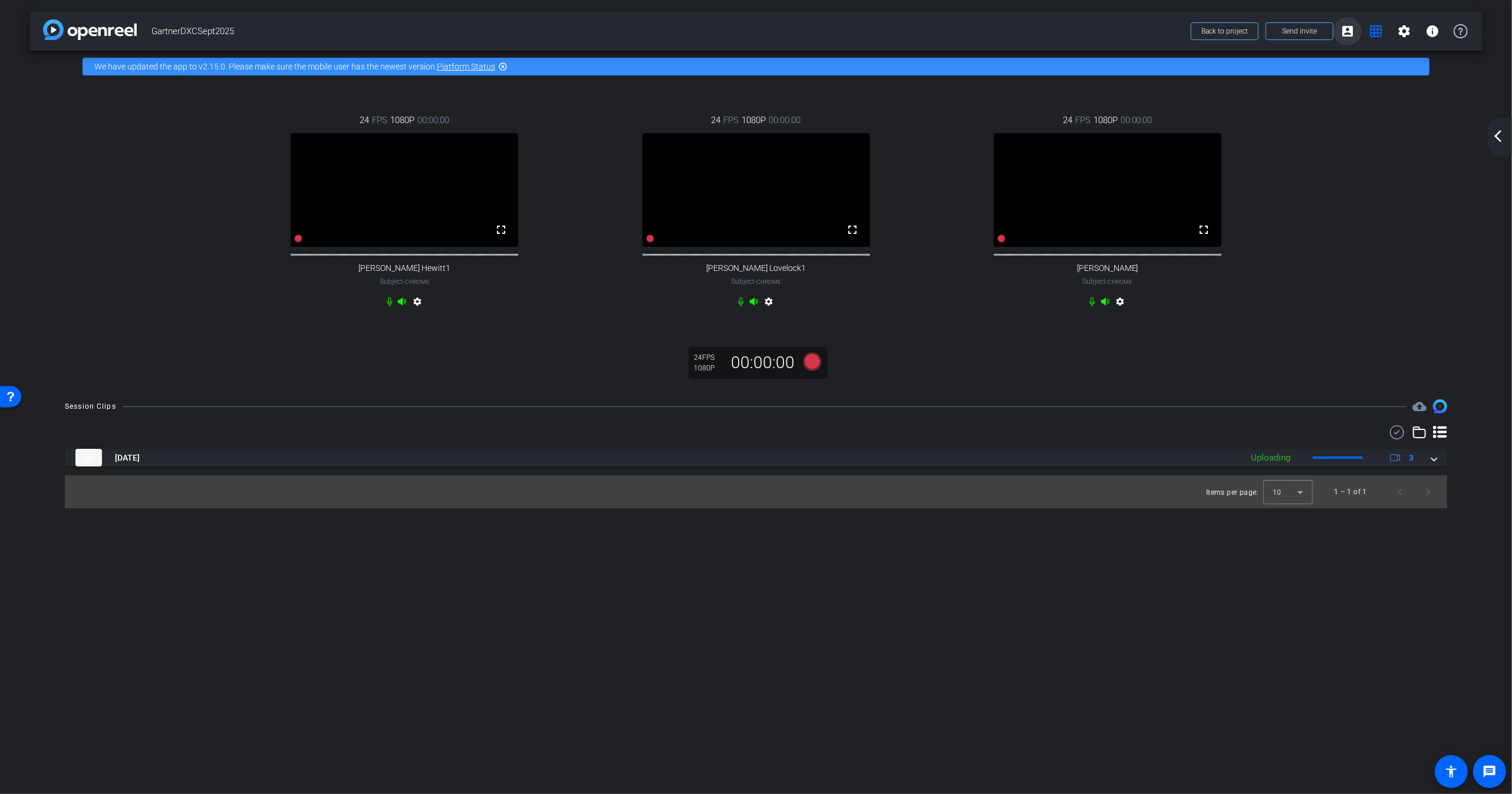
click at [1349, 33] on mat-icon "account_box" at bounding box center [1347, 31] width 14 height 14
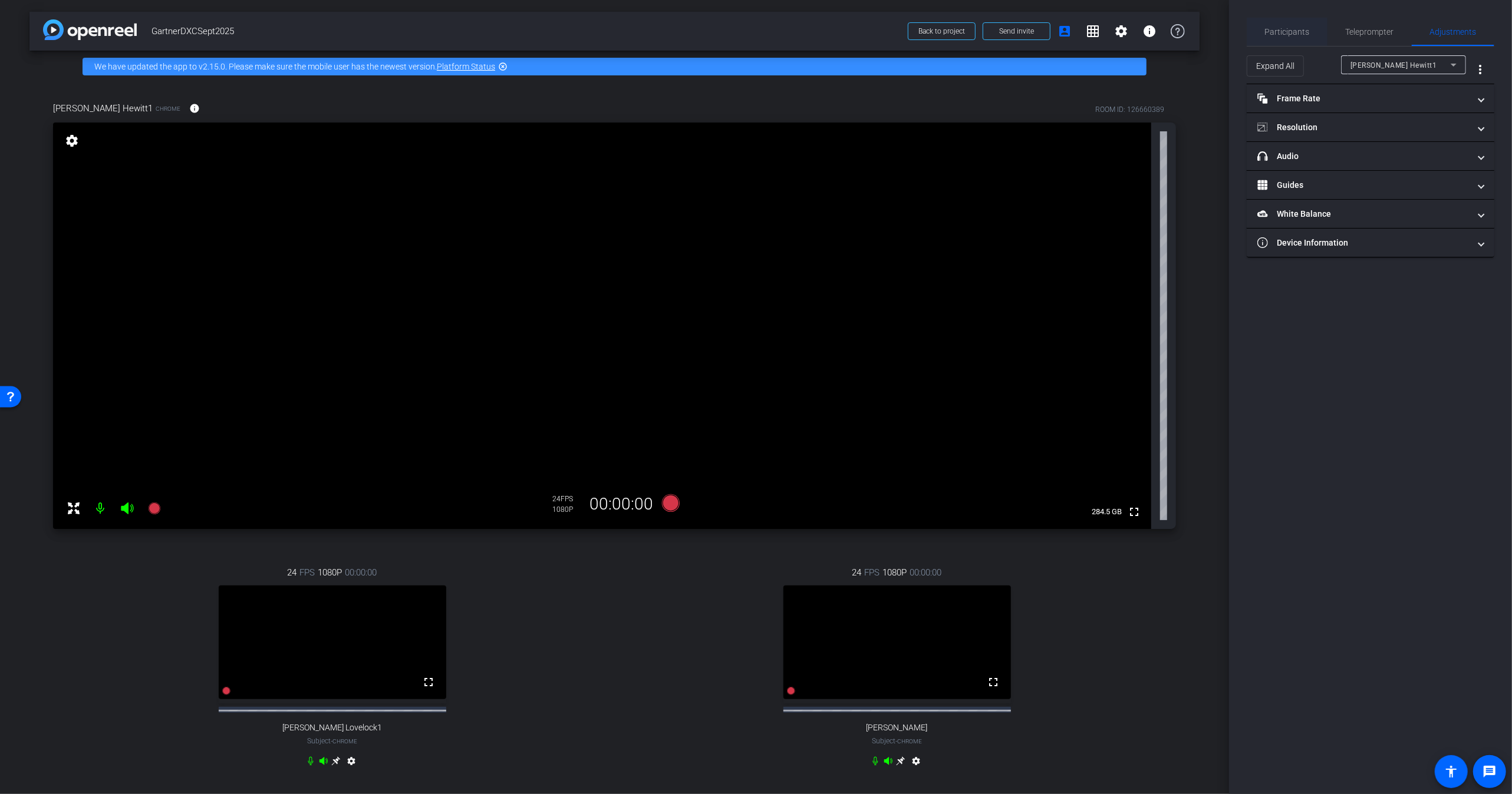
click at [1282, 30] on span "Participants" at bounding box center [1287, 32] width 45 height 8
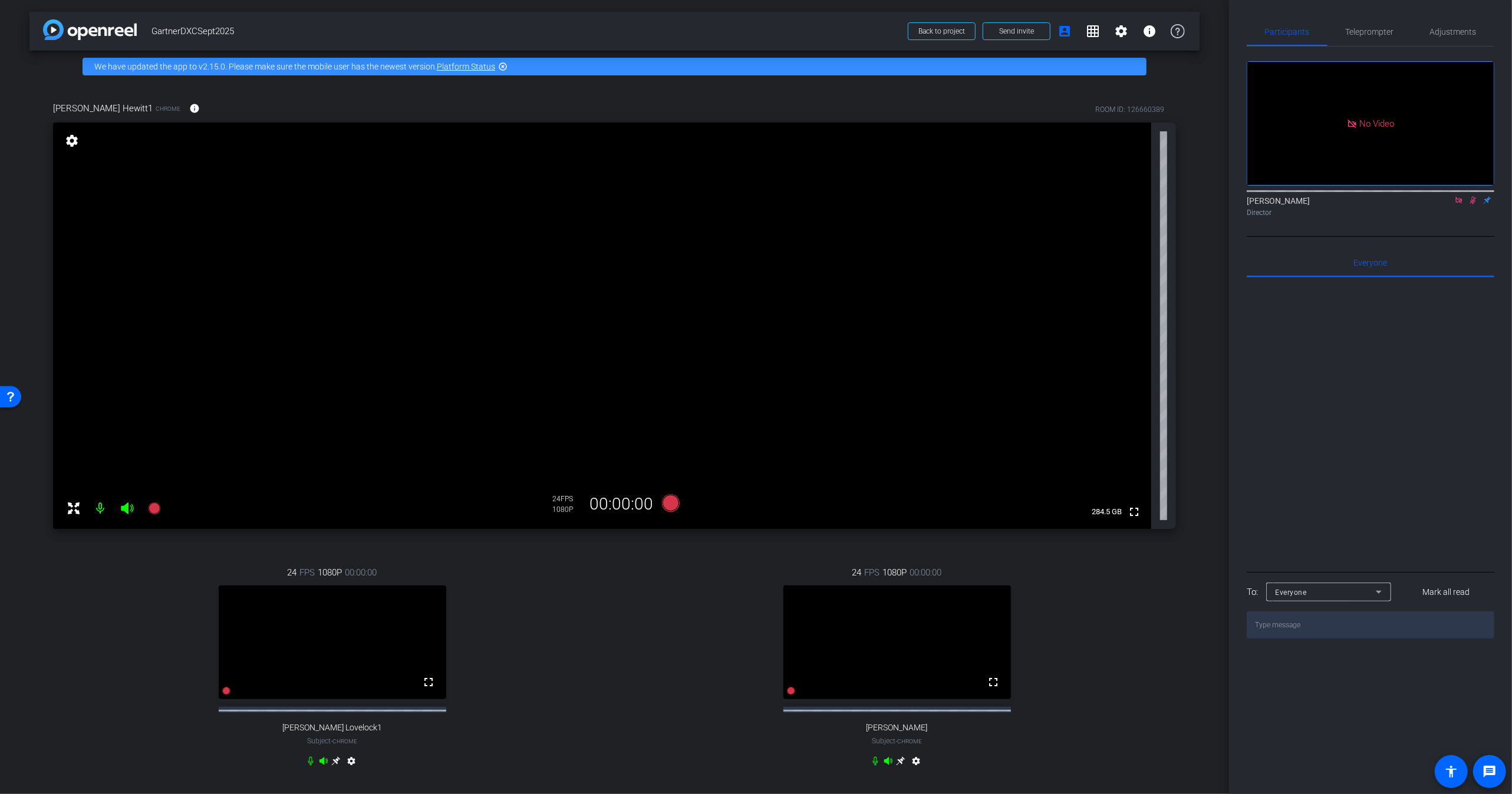
click at [1462, 196] on icon at bounding box center [1459, 200] width 10 height 8
click at [1457, 204] on icon at bounding box center [1459, 200] width 10 height 8
click at [667, 503] on icon at bounding box center [670, 502] width 18 height 18
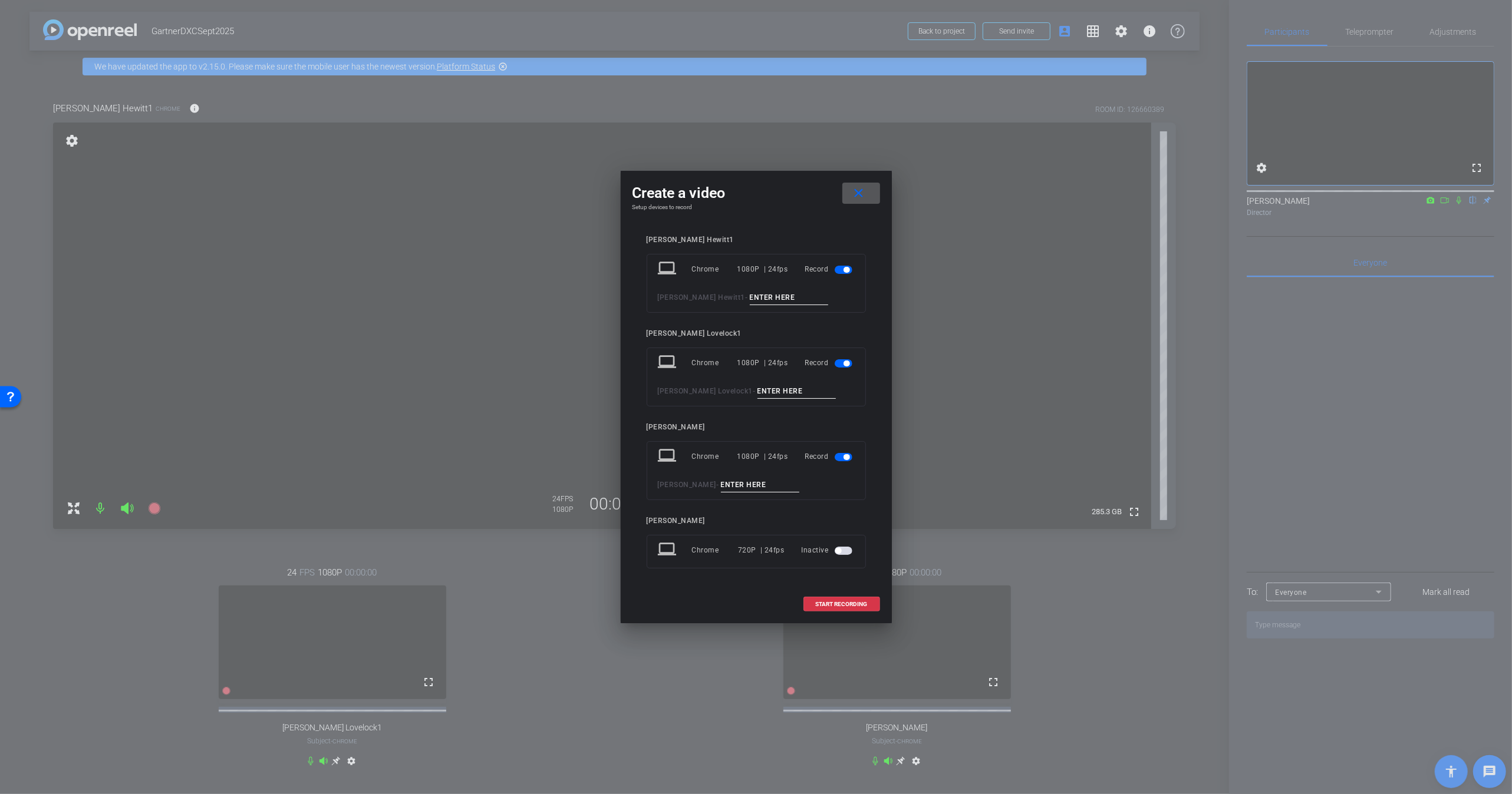
click at [750, 296] on input at bounding box center [789, 298] width 79 height 15
type input "take 2 - intro"
click at [757, 387] on input at bounding box center [797, 391] width 79 height 15
type input "take 2 - intro"
click at [735, 490] on input at bounding box center [761, 485] width 79 height 15
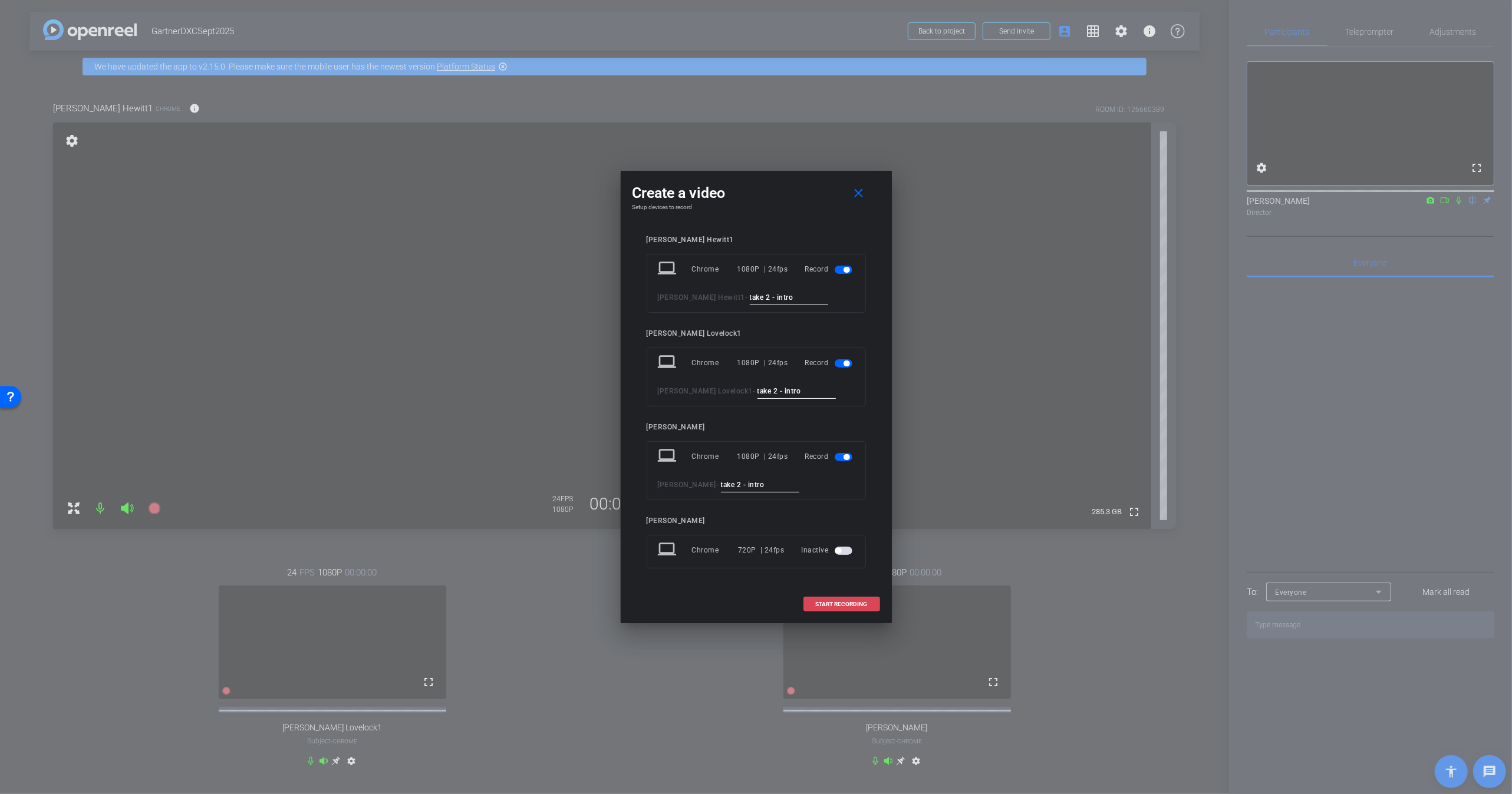
type input "take 2 - intro"
click at [829, 601] on span "START RECORDING" at bounding box center [842, 604] width 52 height 6
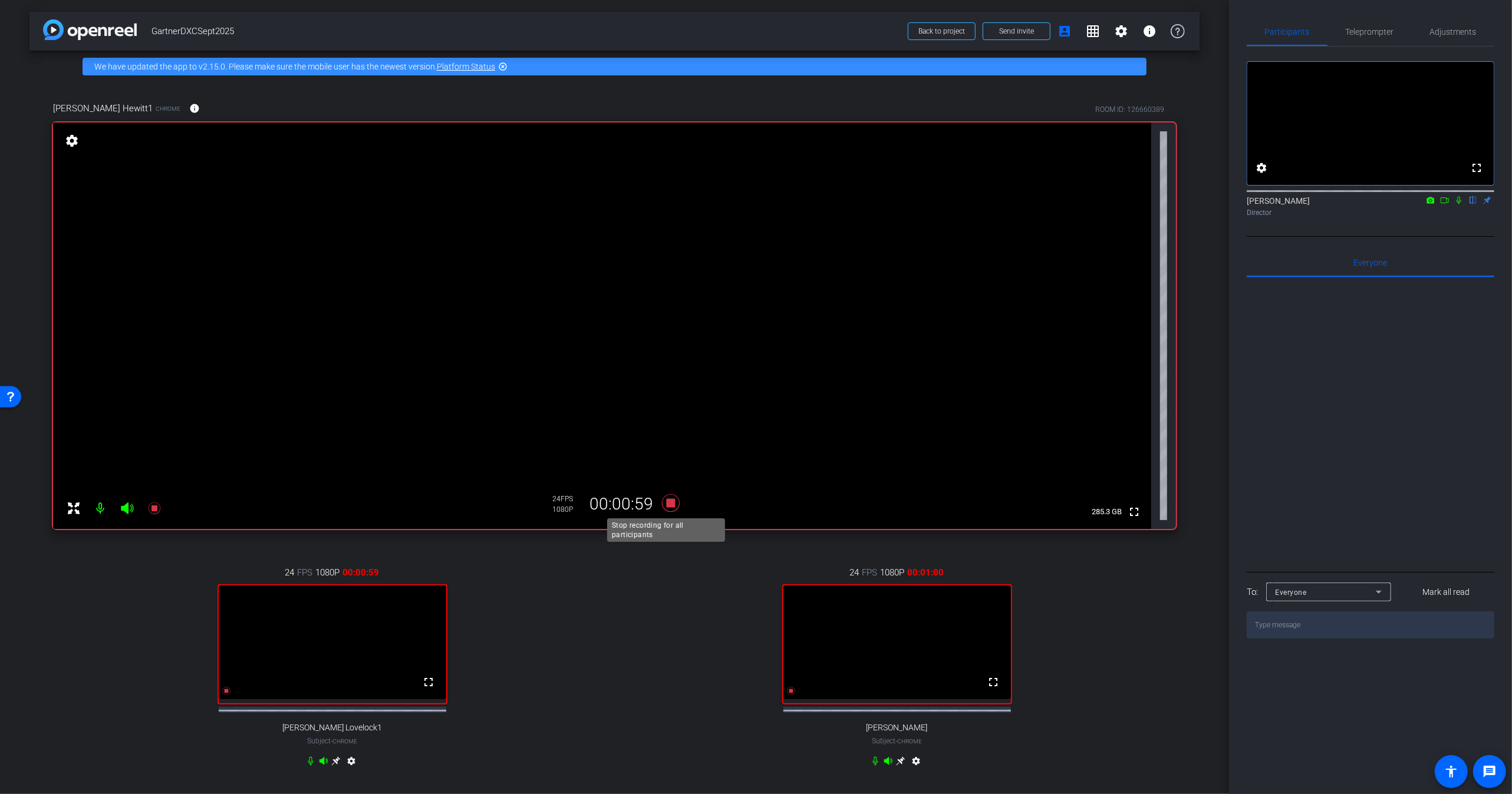
click at [666, 503] on icon at bounding box center [670, 503] width 18 height 18
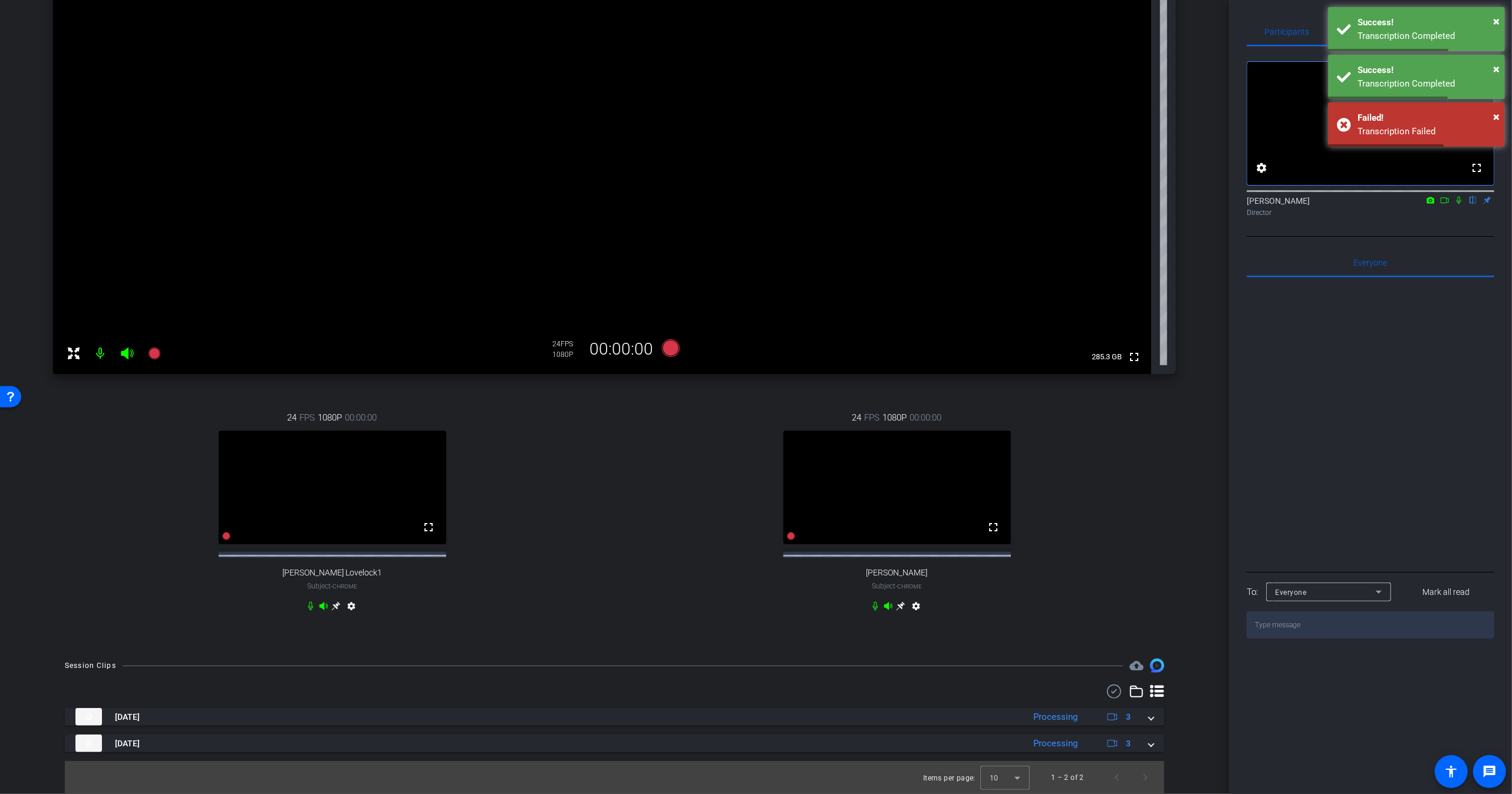
scroll to position [165, 0]
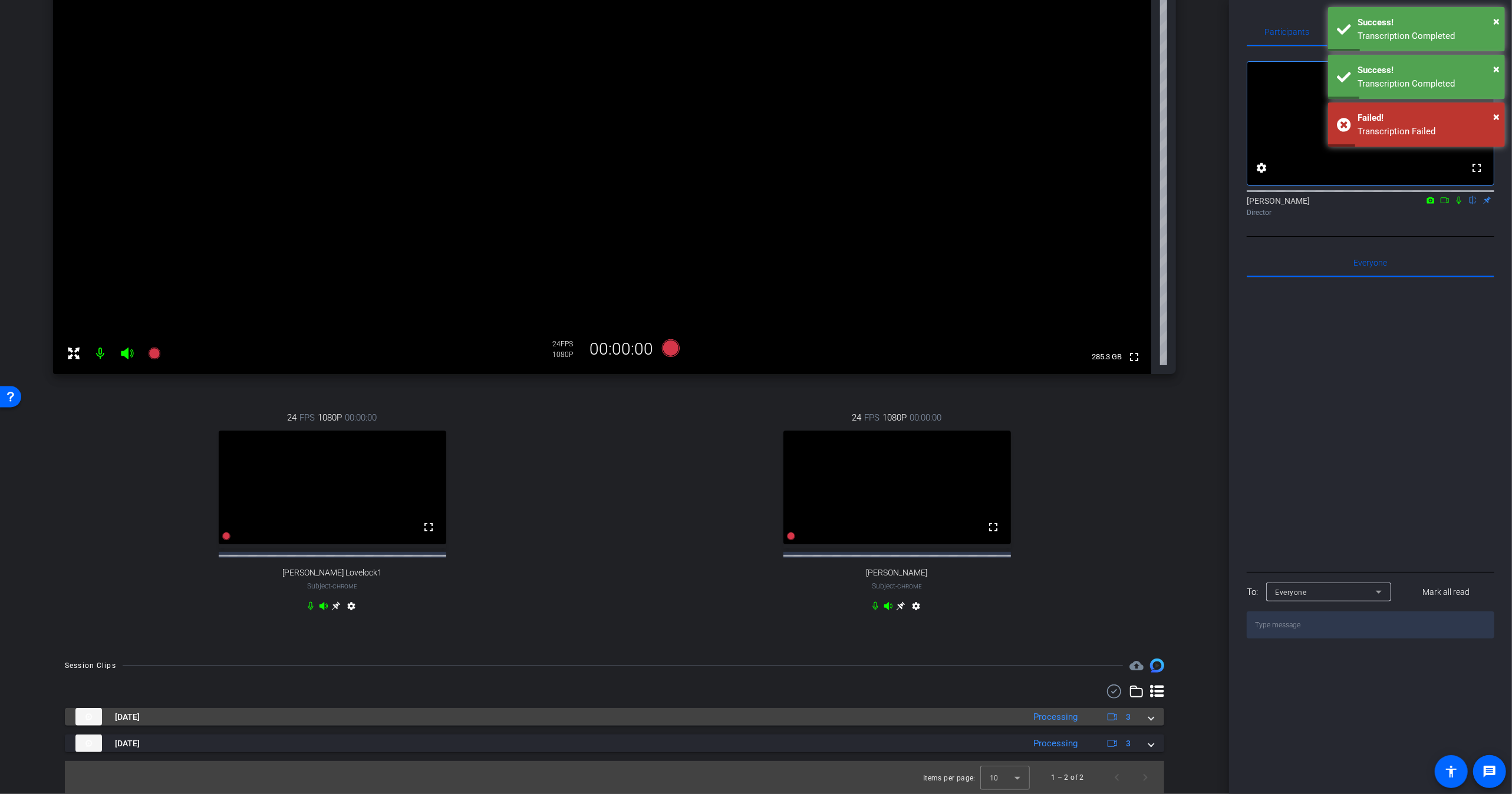
click at [421, 721] on mat-panel-title "[DATE]" at bounding box center [546, 717] width 942 height 18
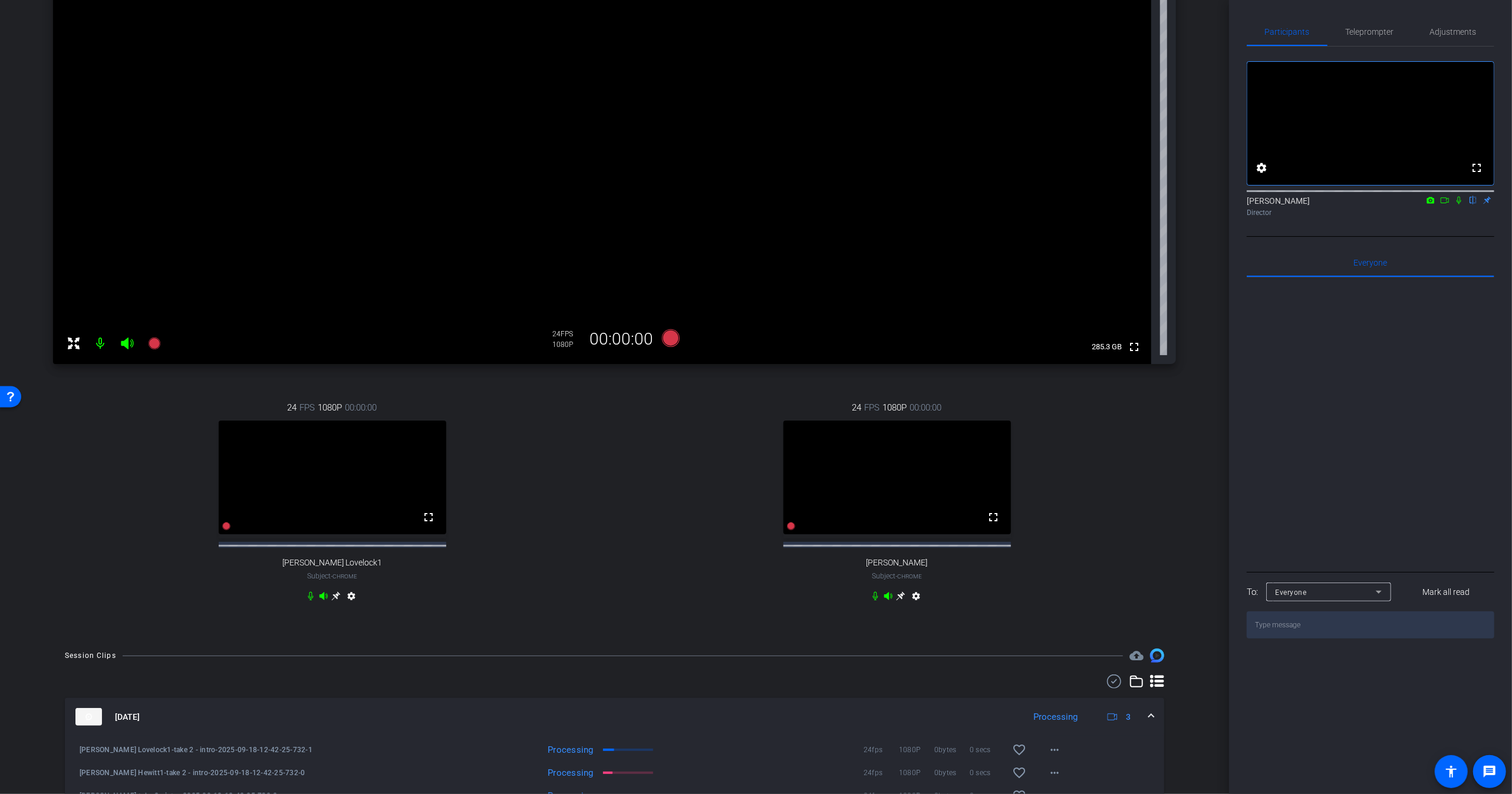
scroll to position [272, 0]
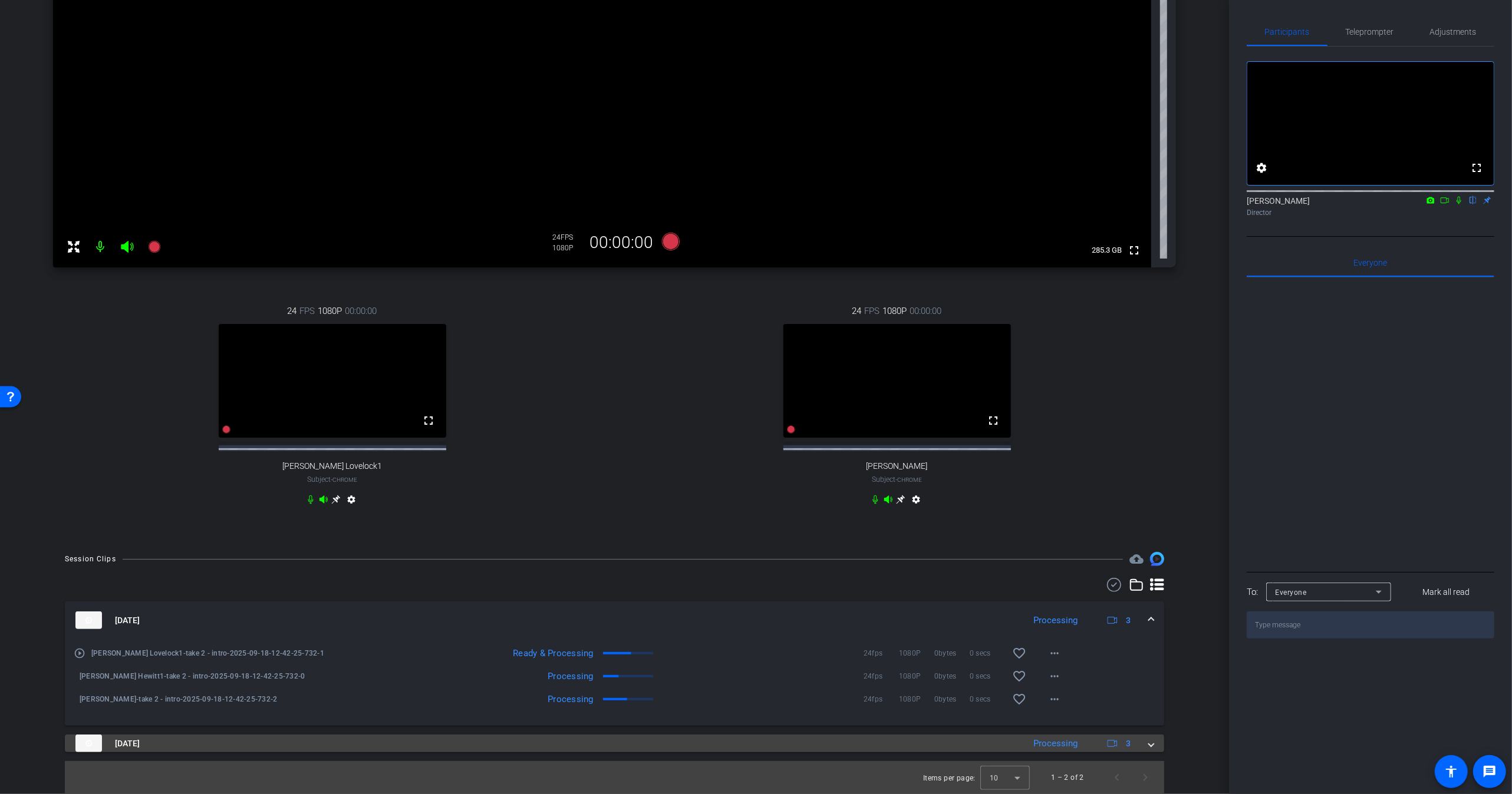
drag, startPoint x: 1055, startPoint y: 750, endPoint x: 1042, endPoint y: 746, distance: 13.6
click at [1055, 749] on mat-panel-description "Processing 3" at bounding box center [1083, 743] width 112 height 18
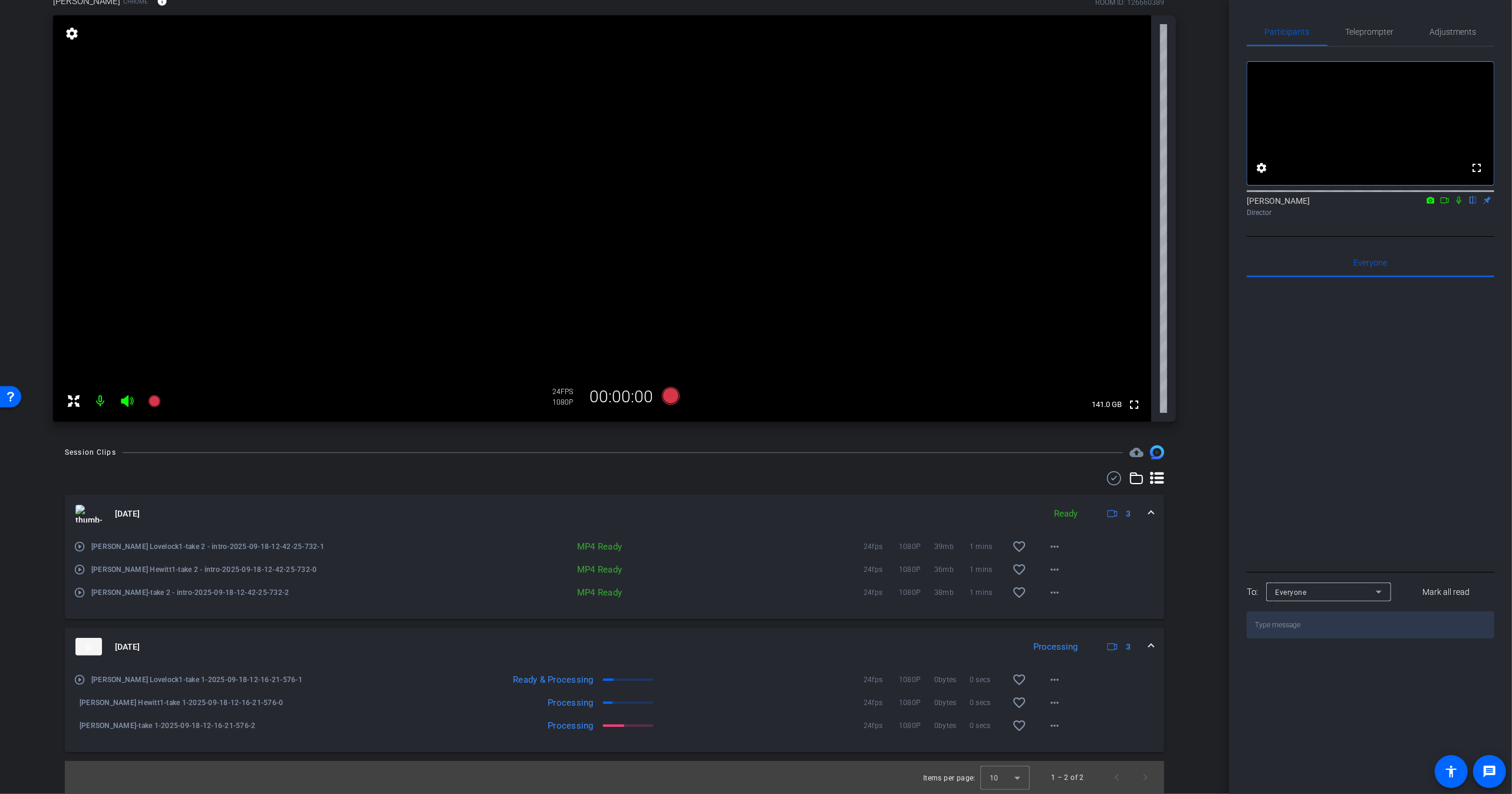
scroll to position [0, 0]
